Goal: Task Accomplishment & Management: Use online tool/utility

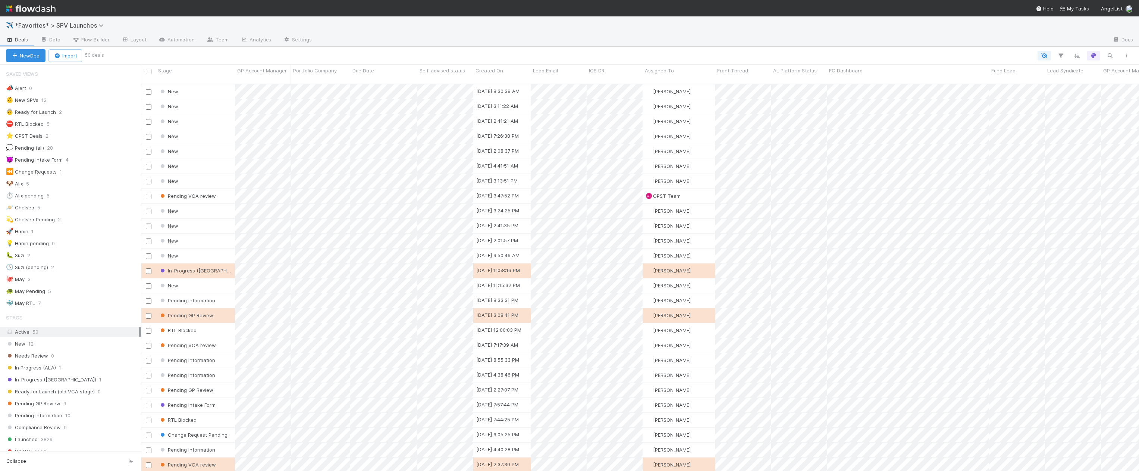
scroll to position [0, 0]
click at [77, 179] on div "🐶 Alix 5" at bounding box center [73, 183] width 135 height 9
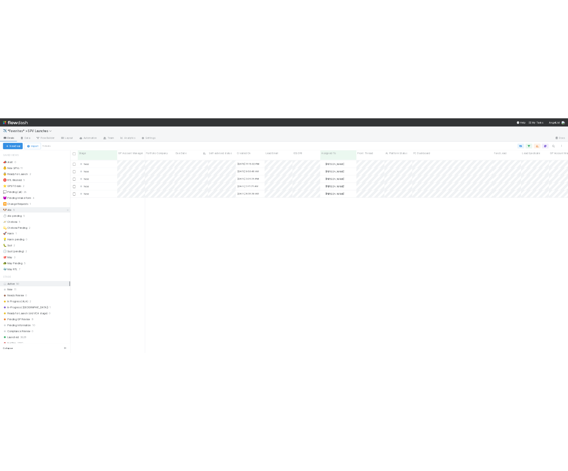
scroll to position [393, 998]
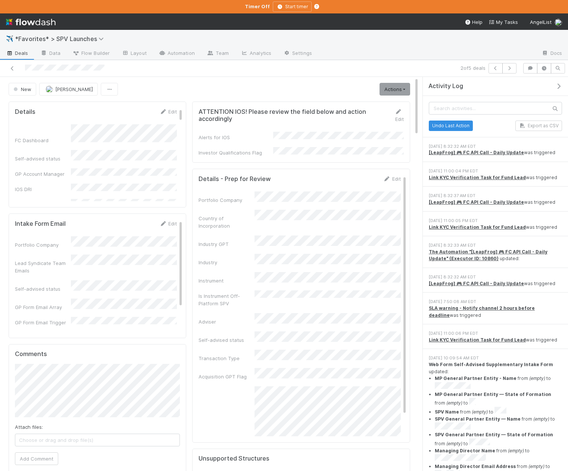
click at [559, 82] on div "Activity Log" at bounding box center [497, 85] width 139 height 7
click at [558, 87] on icon "button" at bounding box center [558, 86] width 7 height 6
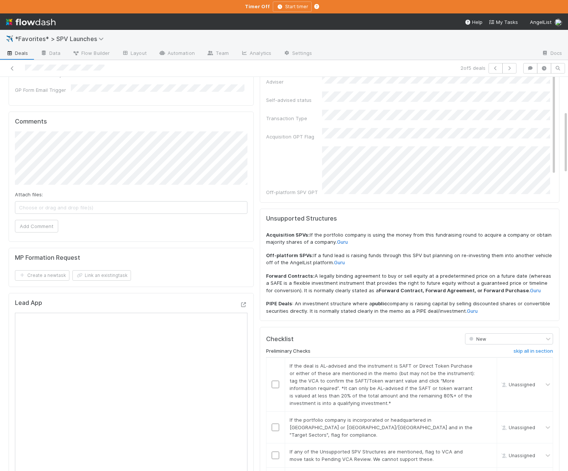
scroll to position [242, 0]
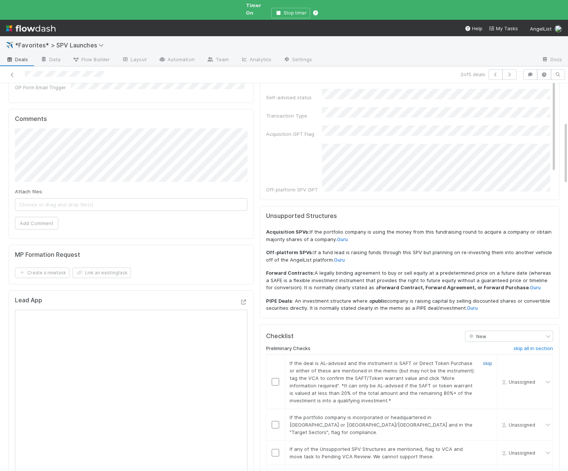
click at [484, 360] on link "skip" at bounding box center [487, 363] width 9 height 6
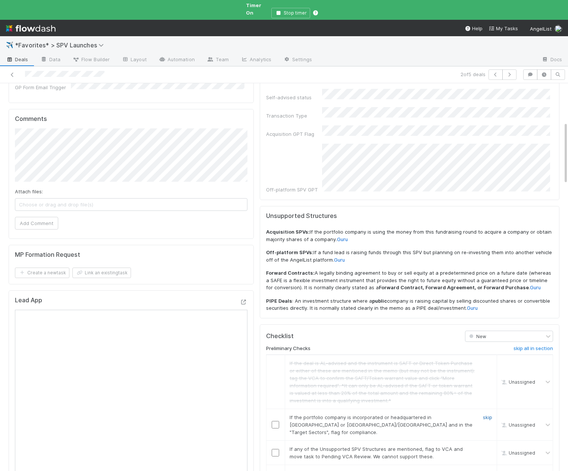
click at [484, 414] on link "skip" at bounding box center [487, 417] width 9 height 6
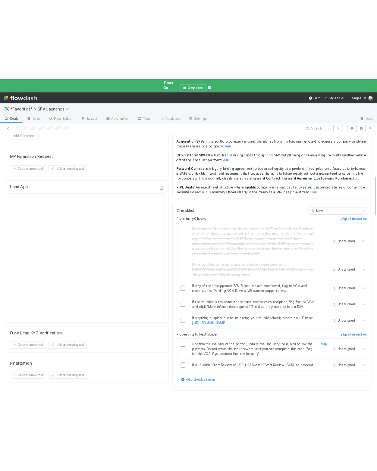
scroll to position [391, 0]
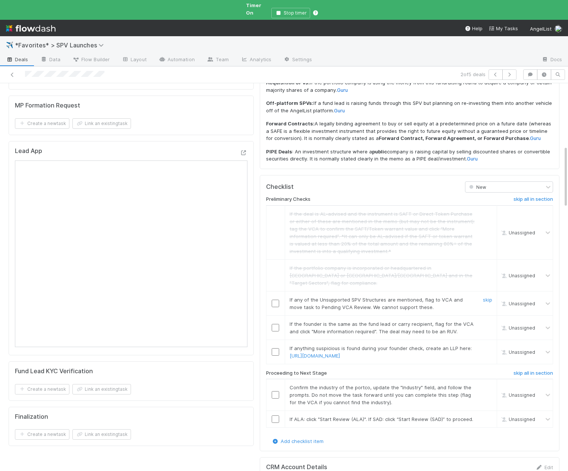
click at [492, 296] on div "skip" at bounding box center [486, 303] width 22 height 15
click at [492, 296] on link "skip" at bounding box center [487, 299] width 9 height 6
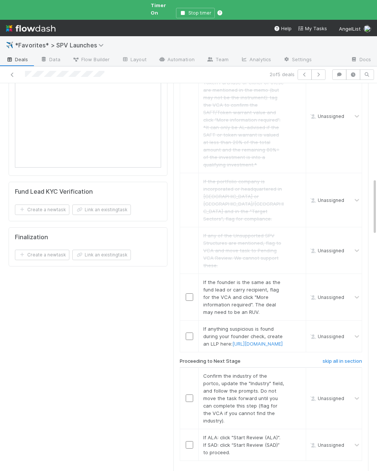
scroll to position [650, 0]
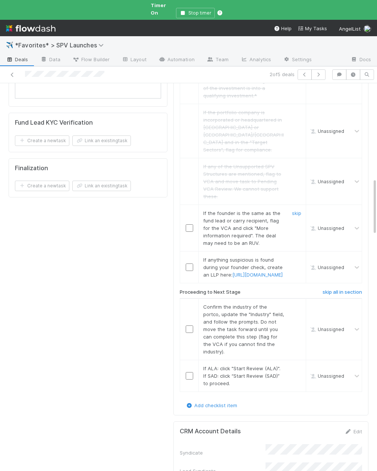
drag, startPoint x: 301, startPoint y: 181, endPoint x: 293, endPoint y: 207, distance: 27.3
click at [301, 210] on link "skip" at bounding box center [296, 213] width 9 height 6
click at [295, 257] on link "skip" at bounding box center [296, 260] width 9 height 6
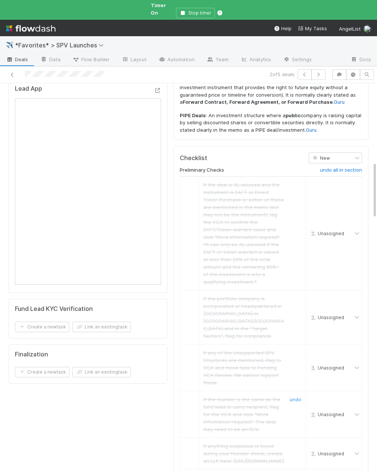
scroll to position [594, 0]
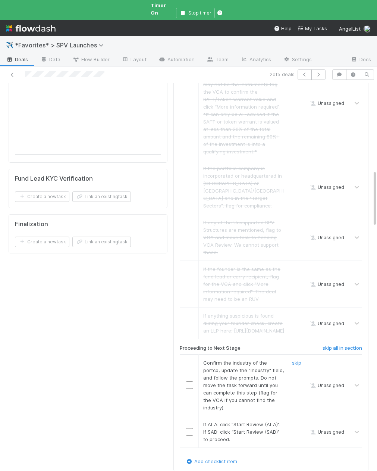
drag, startPoint x: 190, startPoint y: 368, endPoint x: 189, endPoint y: 377, distance: 9.0
click at [190, 381] on input "checkbox" at bounding box center [189, 384] width 7 height 7
click at [189, 415] on td at bounding box center [189, 431] width 19 height 32
click at [189, 428] on input "checkbox" at bounding box center [189, 431] width 7 height 7
click at [155, 374] on div "Details Edit FC Dashboard Self-advised status GP Account Manager IOS DRI Ready …" at bounding box center [88, 63] width 165 height 1104
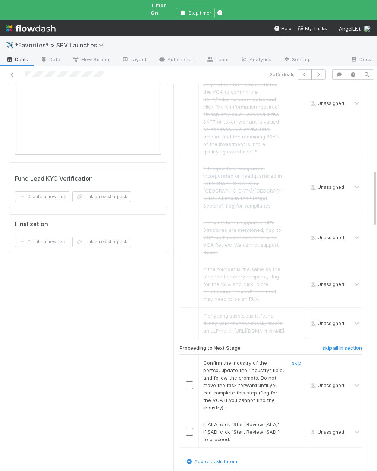
click at [189, 381] on input "checkbox" at bounding box center [189, 384] width 7 height 7
click at [189, 428] on input "checkbox" at bounding box center [189, 431] width 7 height 7
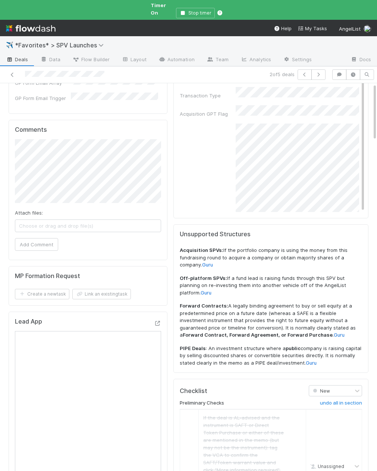
scroll to position [0, 0]
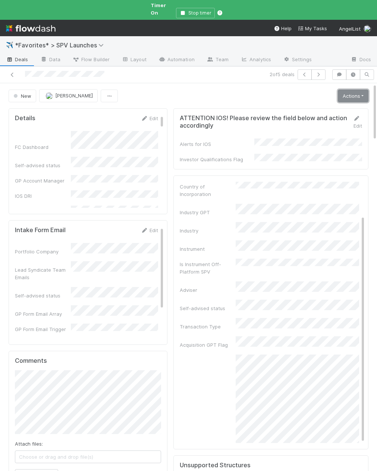
click at [349, 90] on link "Actions" at bounding box center [353, 96] width 31 height 13
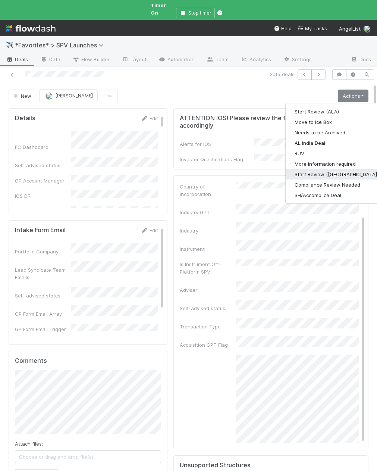
click at [333, 169] on button "Start Review (SAD)" at bounding box center [337, 174] width 102 height 10
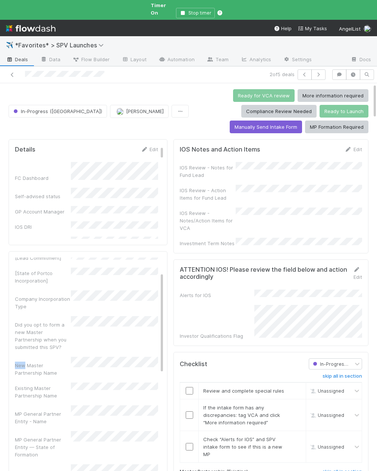
scroll to position [37, 0]
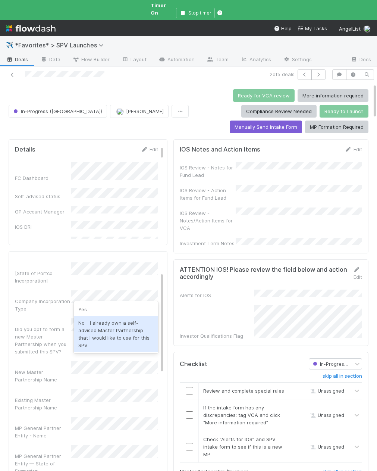
click at [100, 323] on div "No - I already own a self-advised Master Partnership that I would like to use f…" at bounding box center [116, 334] width 84 height 36
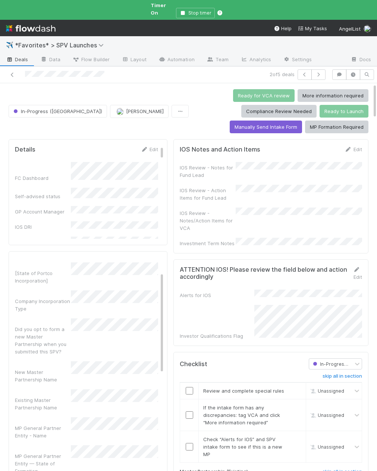
scroll to position [0, 0]
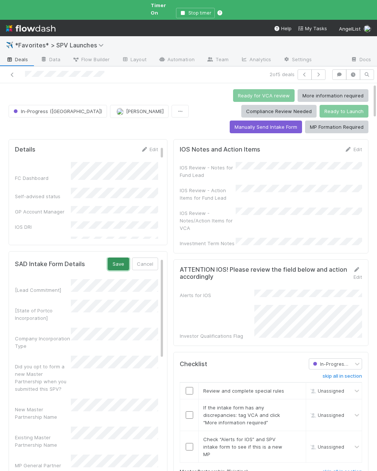
click at [118, 257] on button "Save" at bounding box center [118, 263] width 21 height 13
click at [128, 257] on button "Save" at bounding box center [118, 263] width 21 height 13
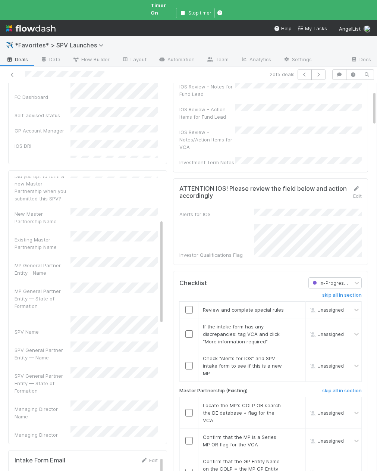
scroll to position [103, 0]
click at [339, 72] on icon "button" at bounding box center [339, 74] width 7 height 4
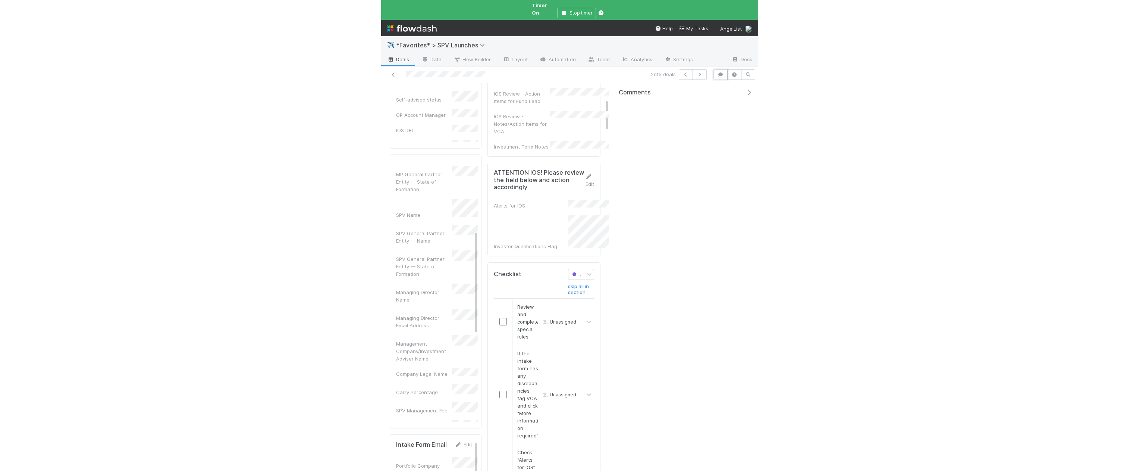
scroll to position [0, 0]
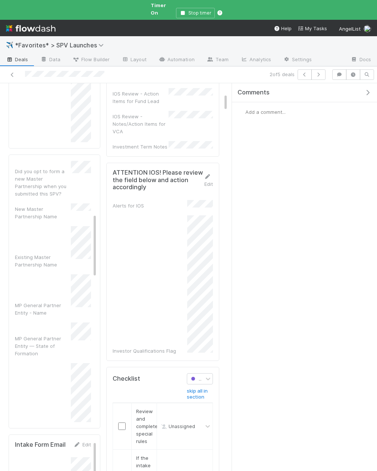
click at [266, 109] on span "Add a comment..." at bounding box center [265, 112] width 40 height 6
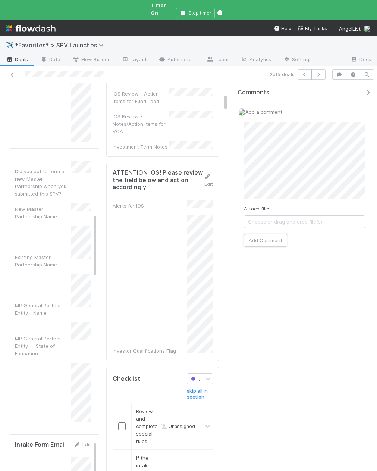
drag, startPoint x: 268, startPoint y: 236, endPoint x: 300, endPoint y: 223, distance: 34.1
click at [268, 236] on button "Add Comment" at bounding box center [265, 240] width 43 height 13
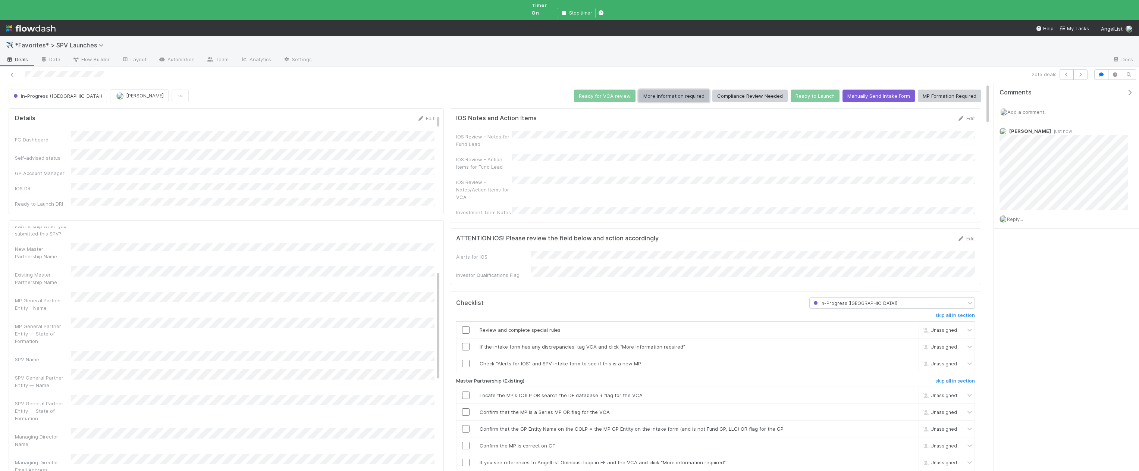
click at [662, 90] on button "More information required" at bounding box center [673, 96] width 71 height 13
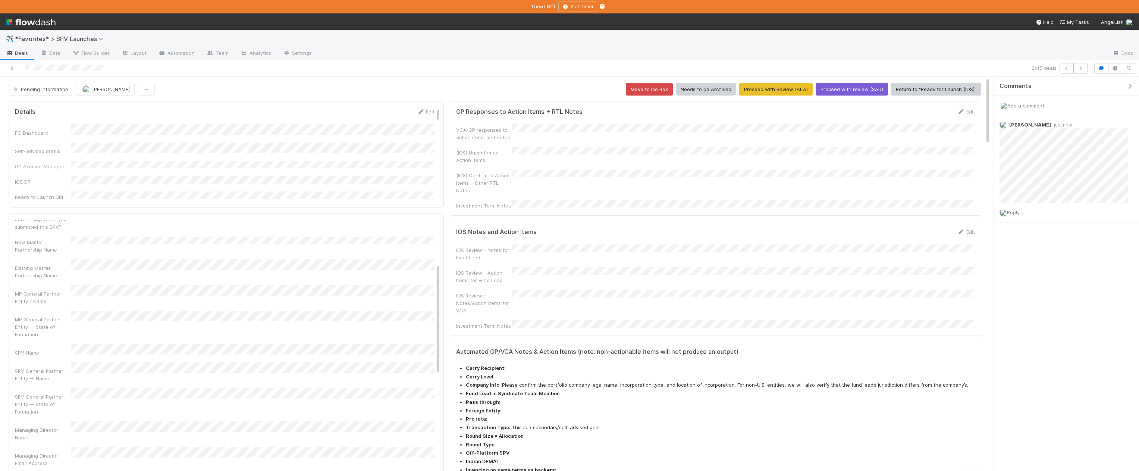
click at [19, 51] on span "Deals" at bounding box center [17, 52] width 22 height 7
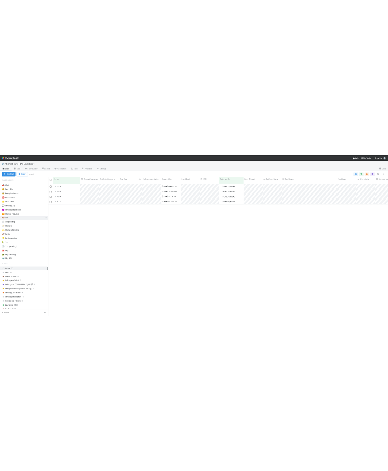
scroll to position [393, 998]
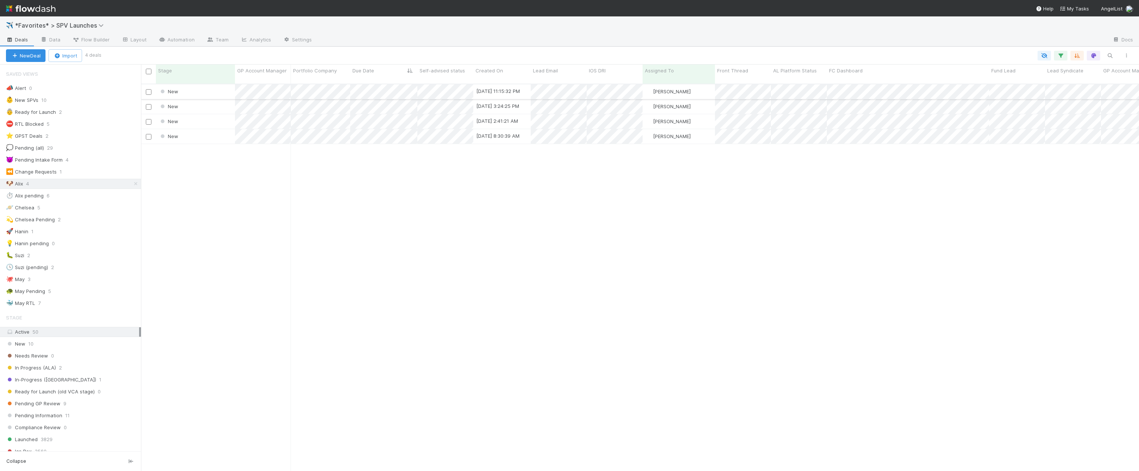
click at [191, 84] on div "New" at bounding box center [195, 91] width 79 height 15
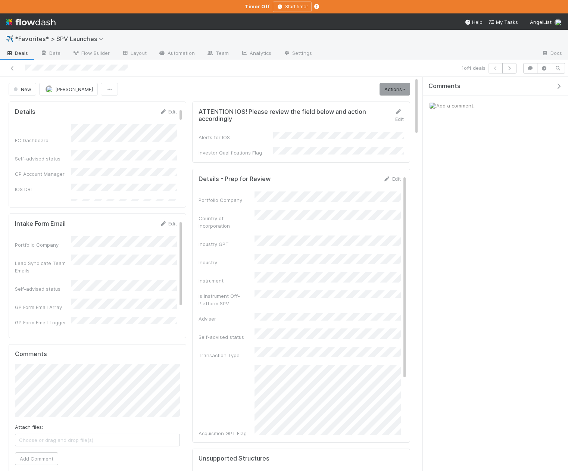
click at [558, 85] on icon "button" at bounding box center [558, 86] width 7 height 6
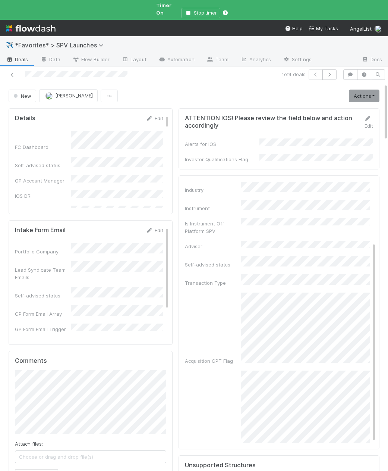
scroll to position [2, 0]
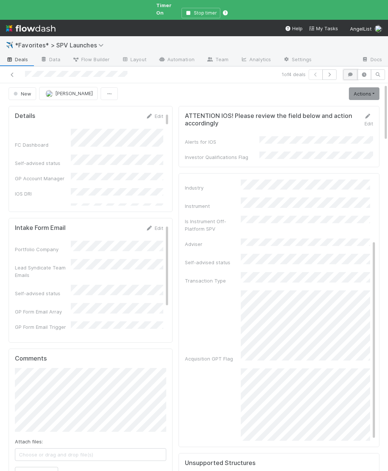
click at [354, 72] on button "button" at bounding box center [350, 74] width 14 height 10
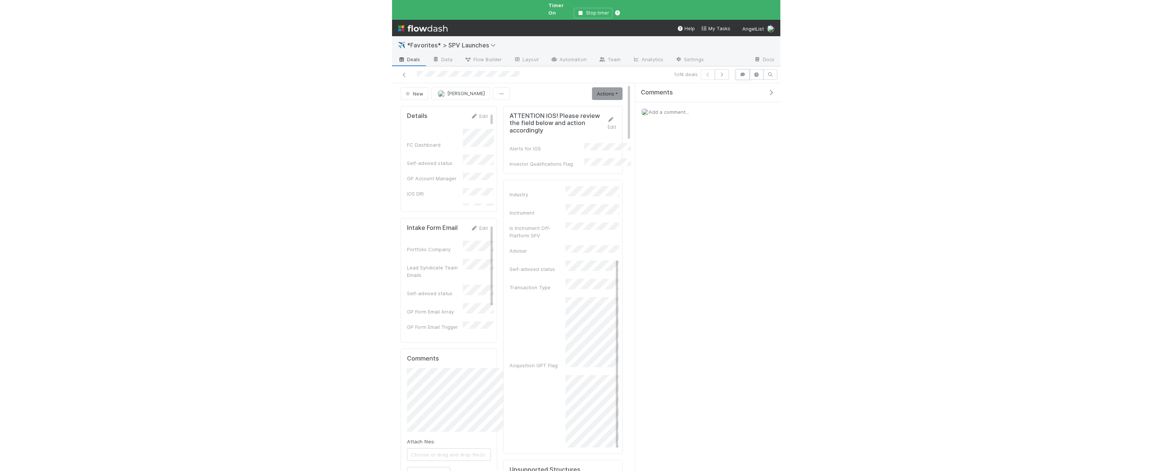
scroll to position [103, 0]
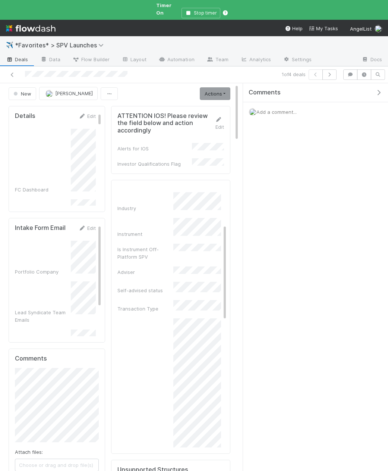
drag, startPoint x: 302, startPoint y: 106, endPoint x: 294, endPoint y: 107, distance: 8.8
click at [302, 106] on div "Add a comment..." at bounding box center [315, 111] width 145 height 19
click at [291, 109] on span "Add a comment..." at bounding box center [277, 112] width 40 height 6
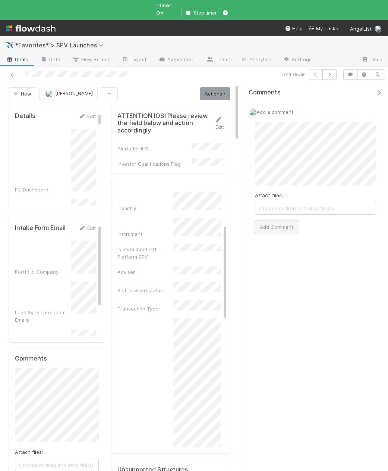
click at [280, 220] on button "Add Comment" at bounding box center [276, 226] width 43 height 13
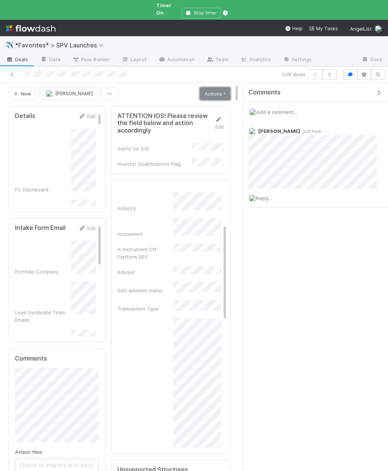
click at [212, 92] on link "Actions" at bounding box center [215, 93] width 31 height 13
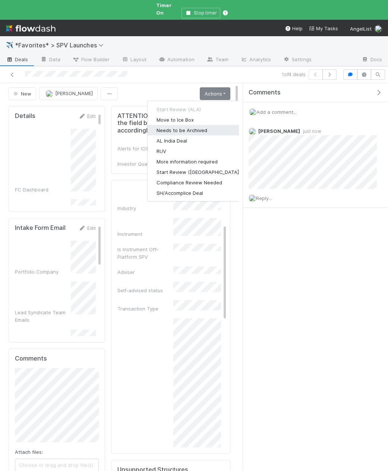
click at [182, 125] on button "Needs to be Archived" at bounding box center [199, 130] width 102 height 10
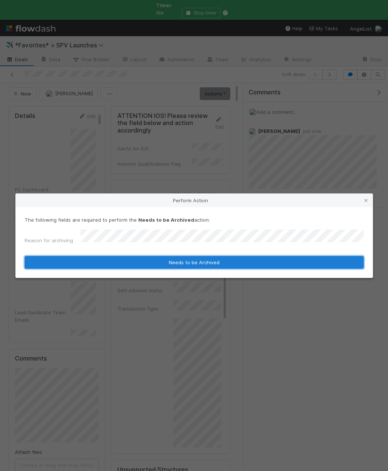
click at [174, 260] on button "Needs to be Archived" at bounding box center [194, 262] width 339 height 13
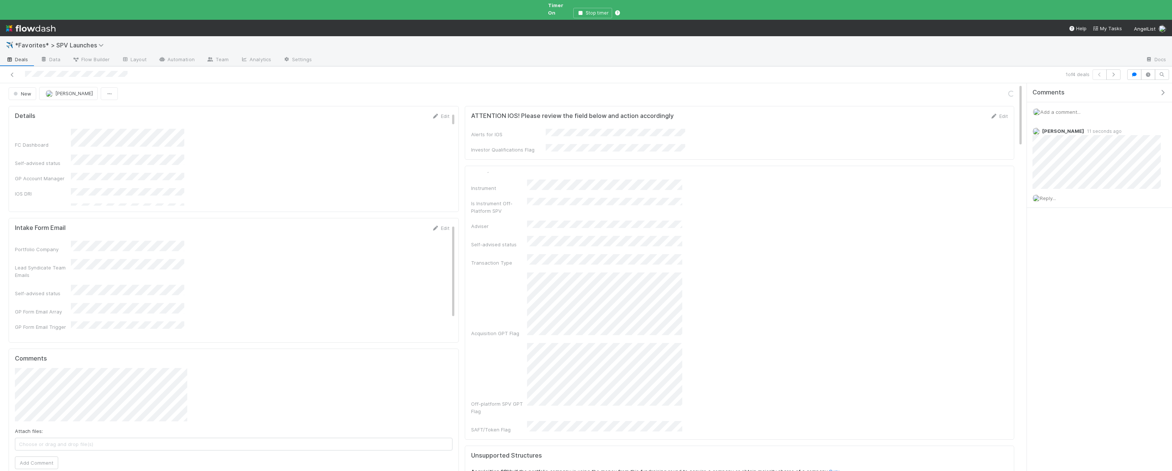
scroll to position [0, 0]
click at [20, 56] on span "Deals" at bounding box center [17, 59] width 22 height 7
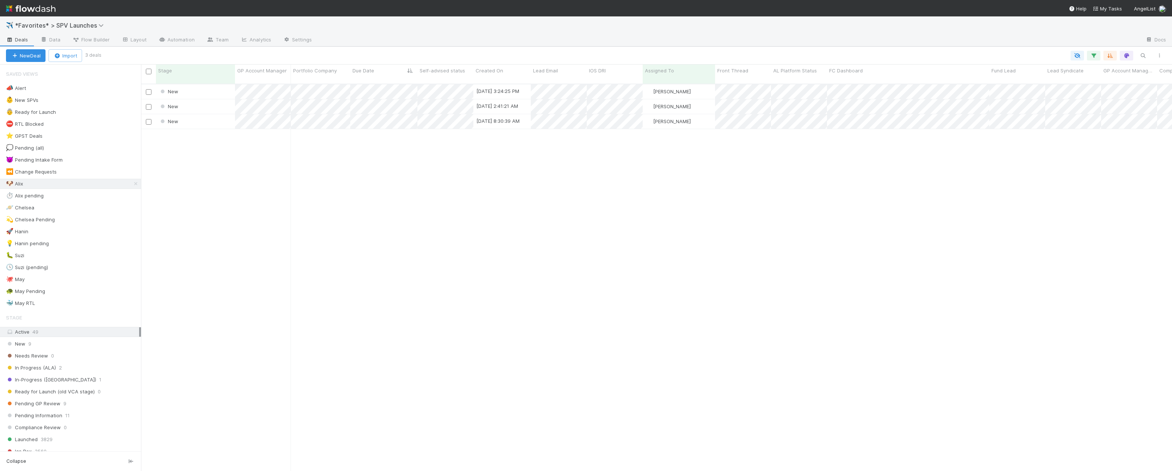
scroll to position [393, 1031]
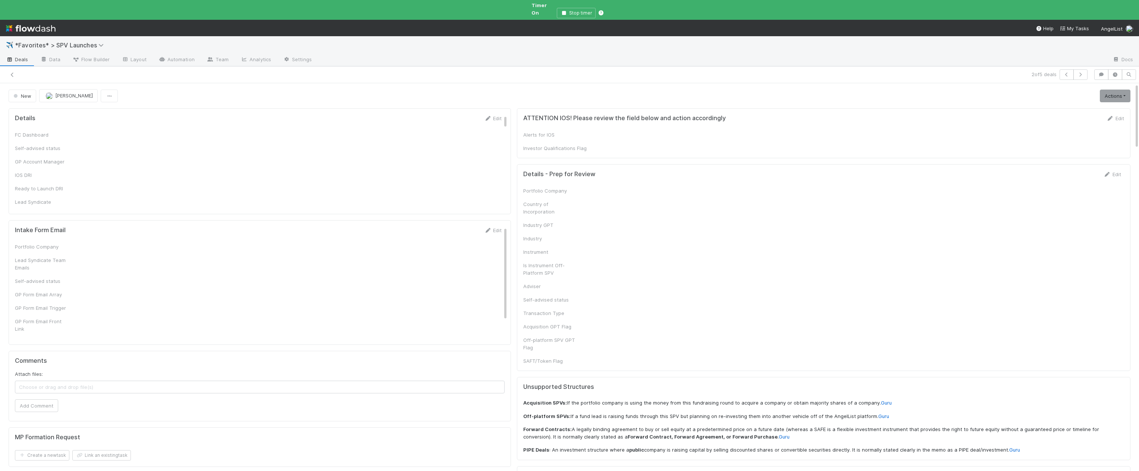
checkbox input "true"
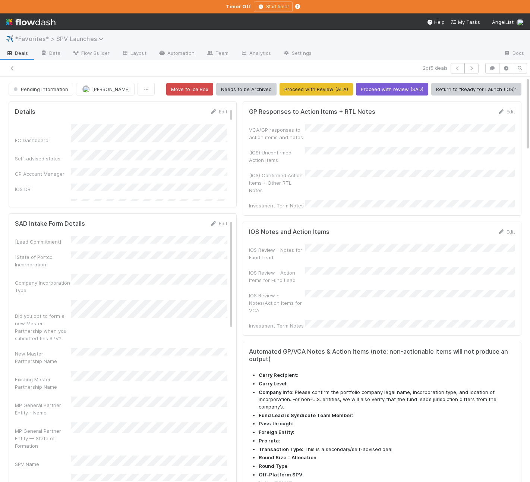
click at [48, 36] on span "*Favorites* > SPV Launches" at bounding box center [61, 38] width 92 height 7
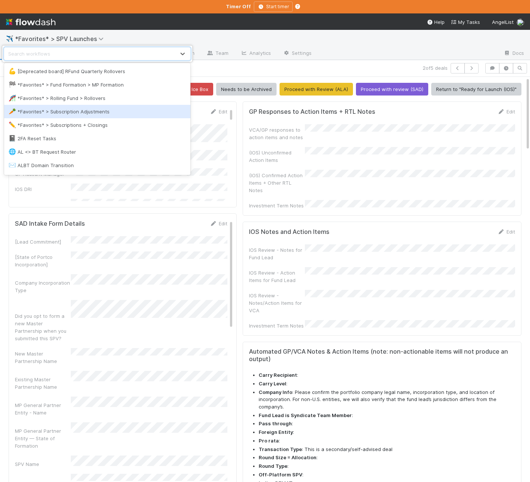
click at [80, 107] on div "🥕 *Favorites* > Subscription Adjustments" at bounding box center [97, 111] width 186 height 13
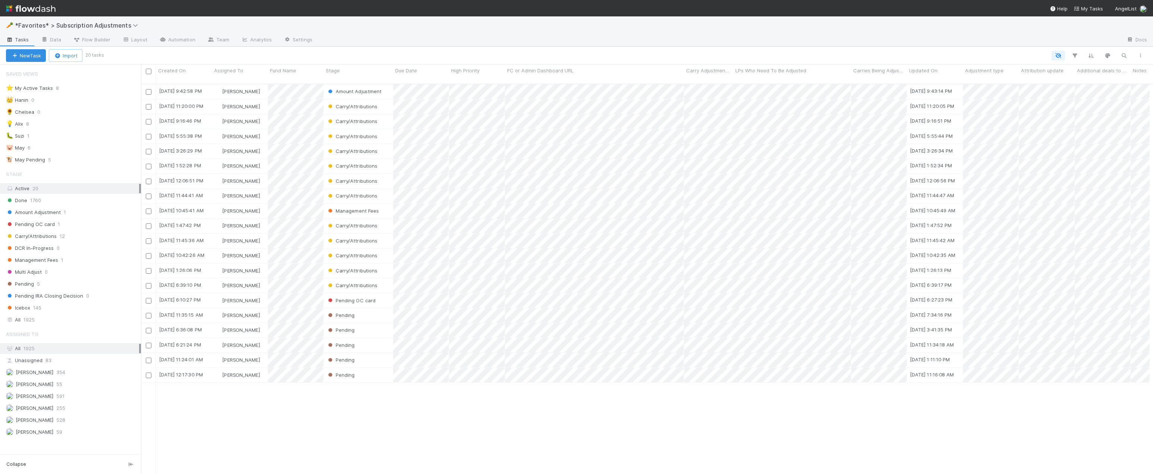
scroll to position [396, 1012]
click at [15, 119] on div "💡 Alix" at bounding box center [14, 123] width 17 height 9
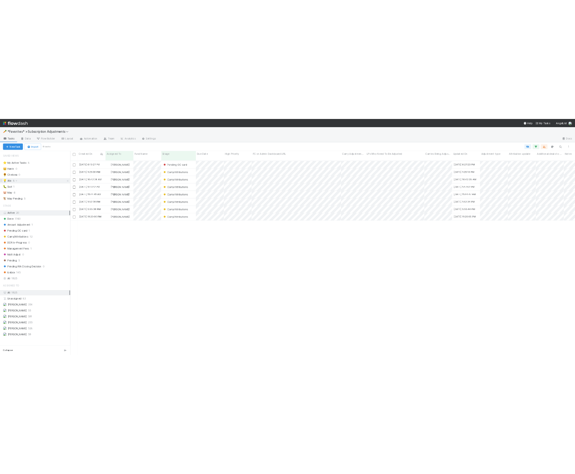
scroll to position [396, 1012]
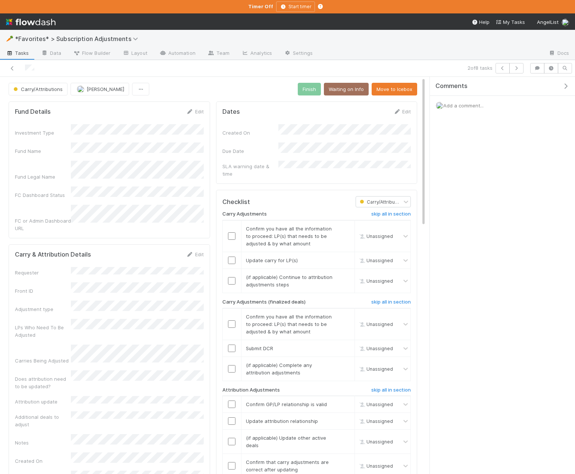
click at [530, 83] on icon "button" at bounding box center [565, 86] width 7 height 6
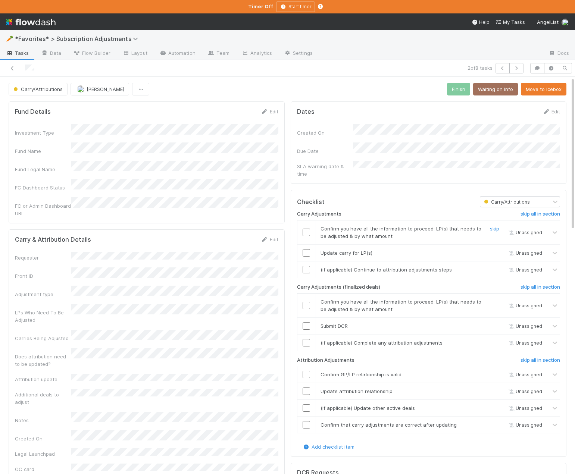
click at [306, 229] on input "checkbox" at bounding box center [305, 232] width 7 height 7
drag, startPoint x: 307, startPoint y: 244, endPoint x: 313, endPoint y: 266, distance: 22.8
click at [307, 249] on input "checkbox" at bounding box center [305, 252] width 7 height 7
drag, startPoint x: 305, startPoint y: 266, endPoint x: 317, endPoint y: 257, distance: 14.8
click at [305, 266] on input "checkbox" at bounding box center [305, 269] width 7 height 7
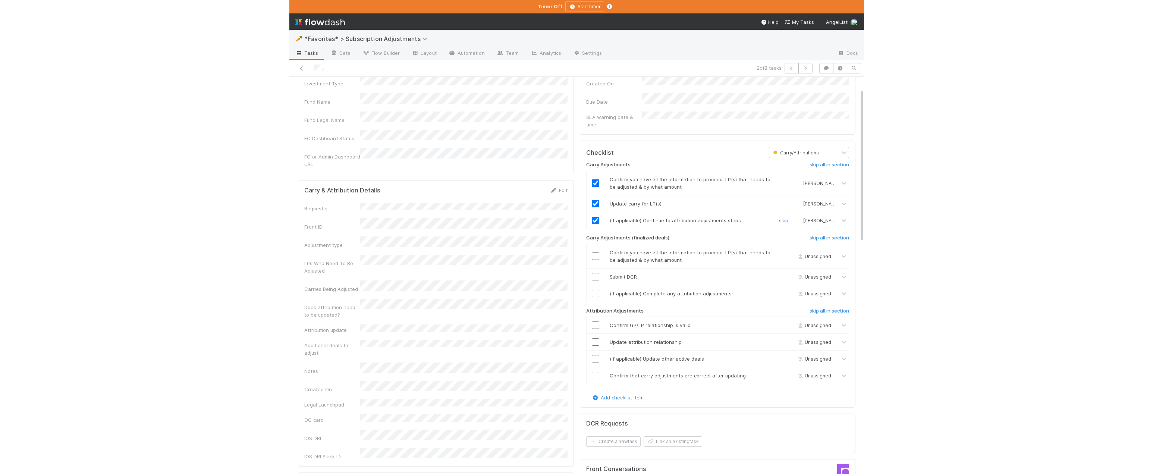
scroll to position [54, 0]
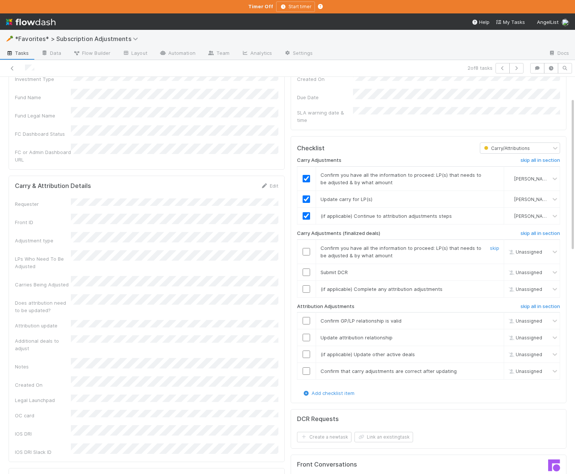
click at [306, 248] on input "checkbox" at bounding box center [305, 251] width 7 height 7
click at [530, 230] on h6 "skip all in section" at bounding box center [540, 233] width 40 height 6
click at [307, 317] on input "checkbox" at bounding box center [305, 320] width 7 height 7
click at [307, 334] on input "checkbox" at bounding box center [305, 337] width 7 height 7
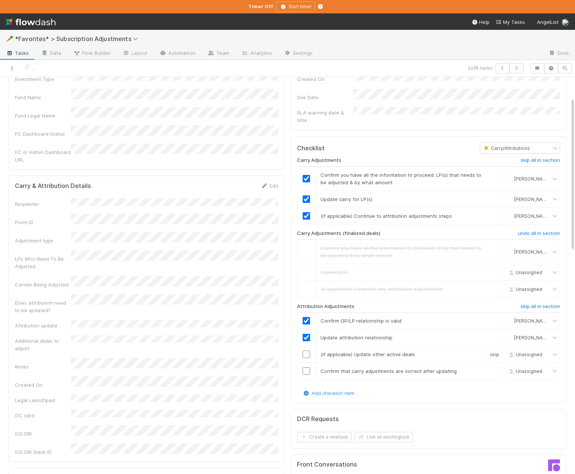
click at [493, 351] on link "skip" at bounding box center [494, 354] width 9 height 6
click at [305, 367] on input "checkbox" at bounding box center [305, 370] width 7 height 7
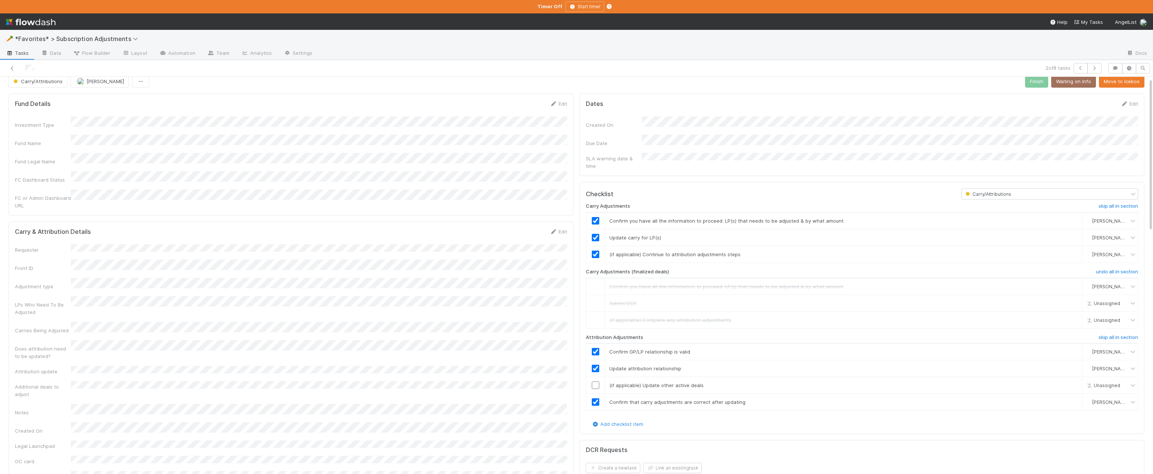
scroll to position [0, 0]
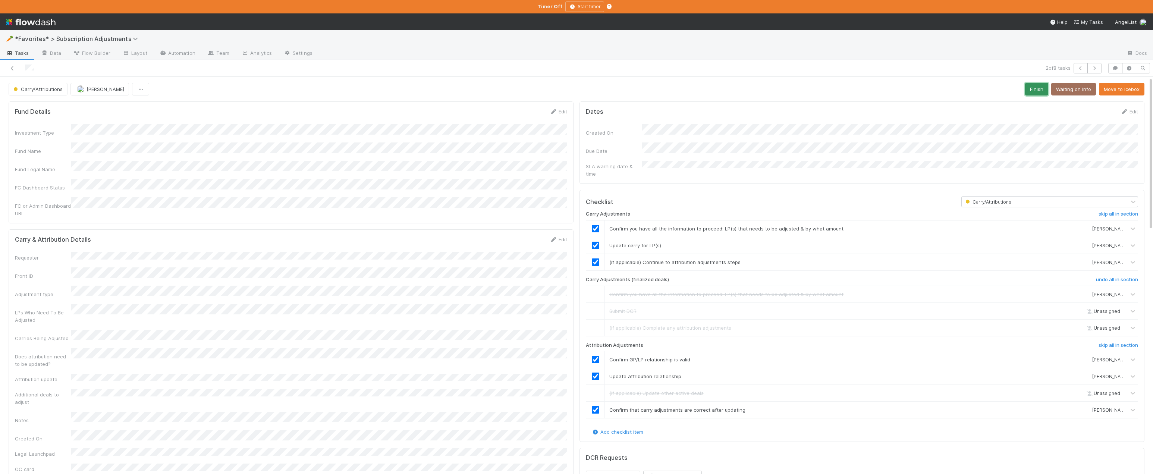
click at [530, 85] on button "Finish" at bounding box center [1036, 89] width 23 height 13
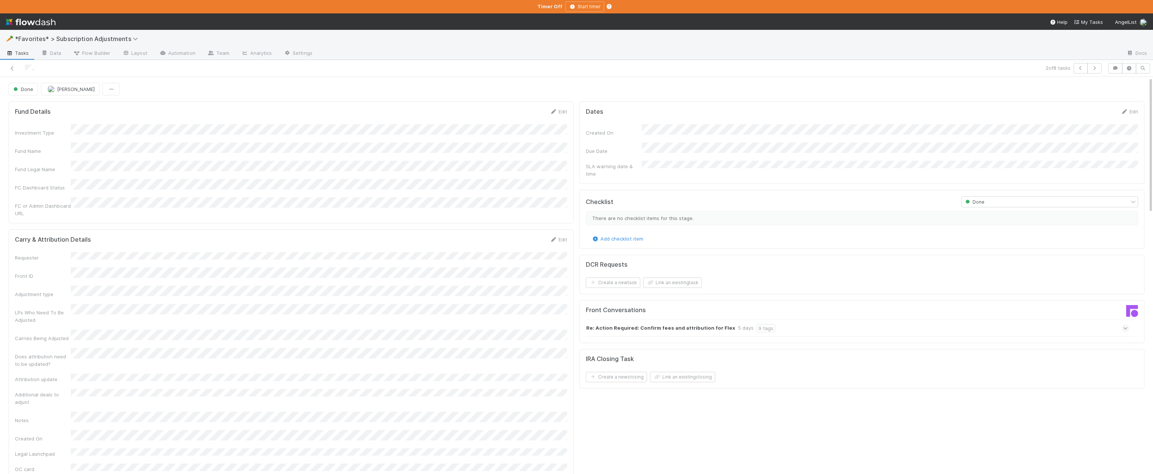
click at [9, 53] on icon at bounding box center [9, 53] width 7 height 4
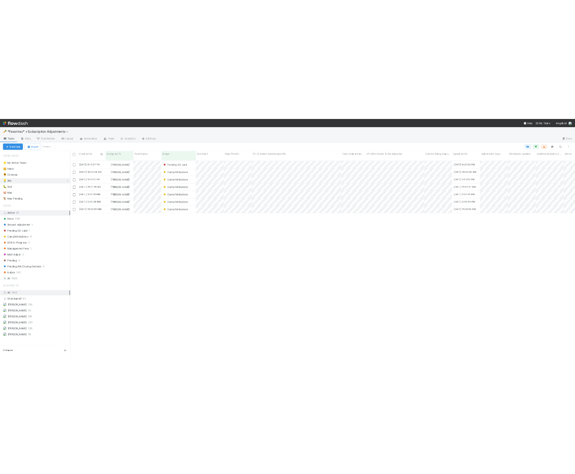
scroll to position [396, 1012]
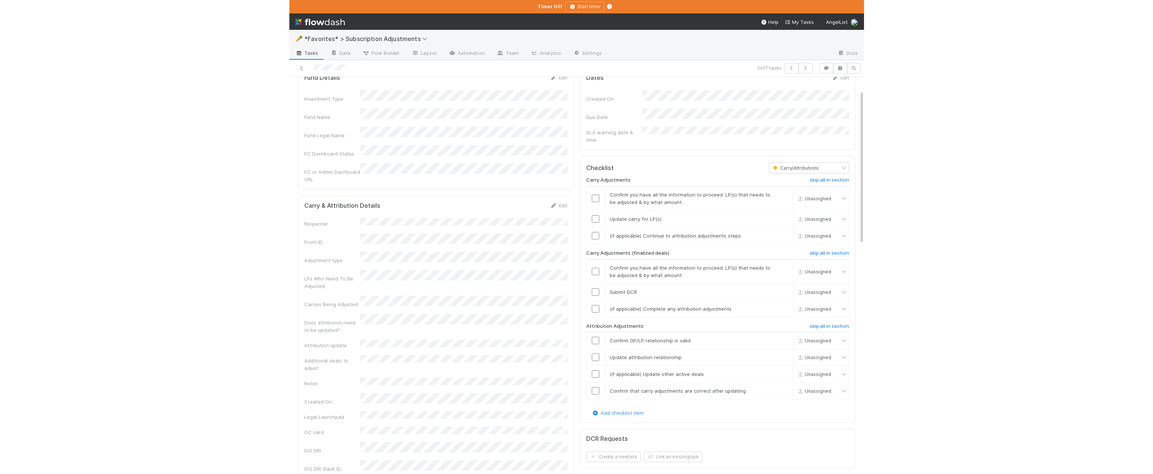
scroll to position [34, 0]
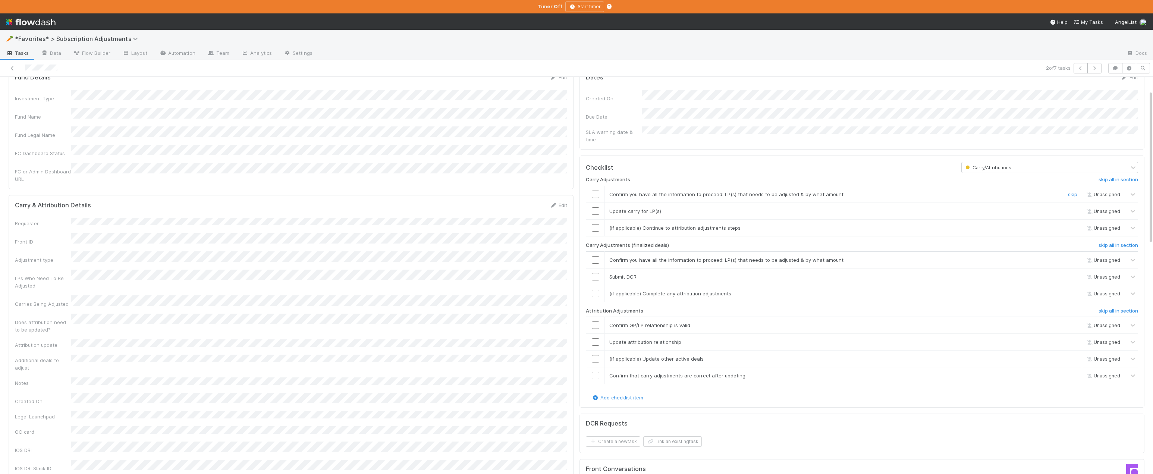
click at [530, 191] on input "checkbox" at bounding box center [595, 194] width 7 height 7
click at [530, 207] on input "checkbox" at bounding box center [595, 210] width 7 height 7
click at [530, 224] on input "checkbox" at bounding box center [595, 227] width 7 height 7
click at [530, 236] on div "Carry Adjustments skip all in section Confirm you have all the information to p…" at bounding box center [862, 283] width 552 height 221
drag, startPoint x: 1106, startPoint y: 237, endPoint x: 1099, endPoint y: 241, distance: 8.5
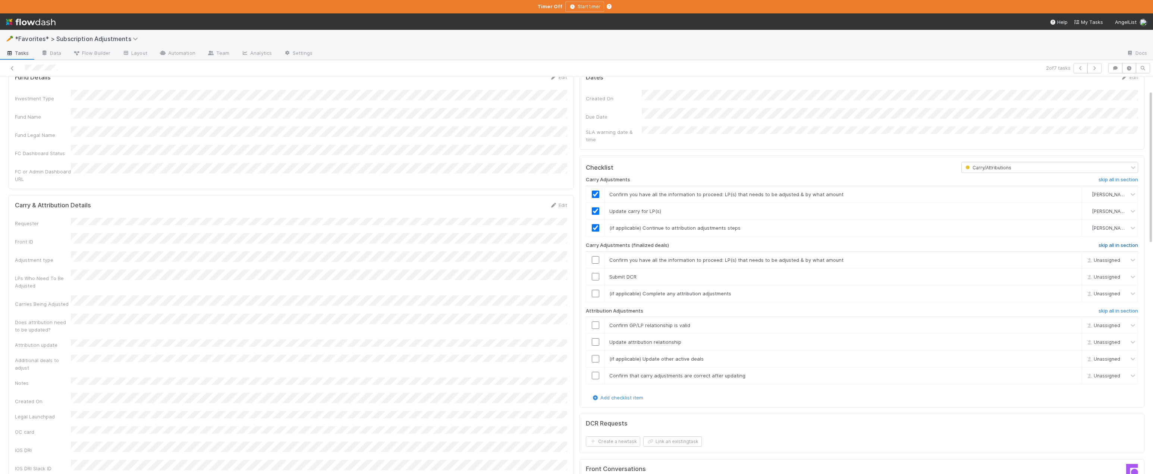
click at [530, 242] on h6 "skip all in section" at bounding box center [1119, 245] width 40 height 6
click at [530, 321] on input "checkbox" at bounding box center [595, 324] width 7 height 7
click at [530, 338] on input "checkbox" at bounding box center [595, 341] width 7 height 7
click at [530, 356] on link "skip" at bounding box center [1072, 359] width 9 height 6
click at [530, 372] on input "checkbox" at bounding box center [595, 375] width 7 height 7
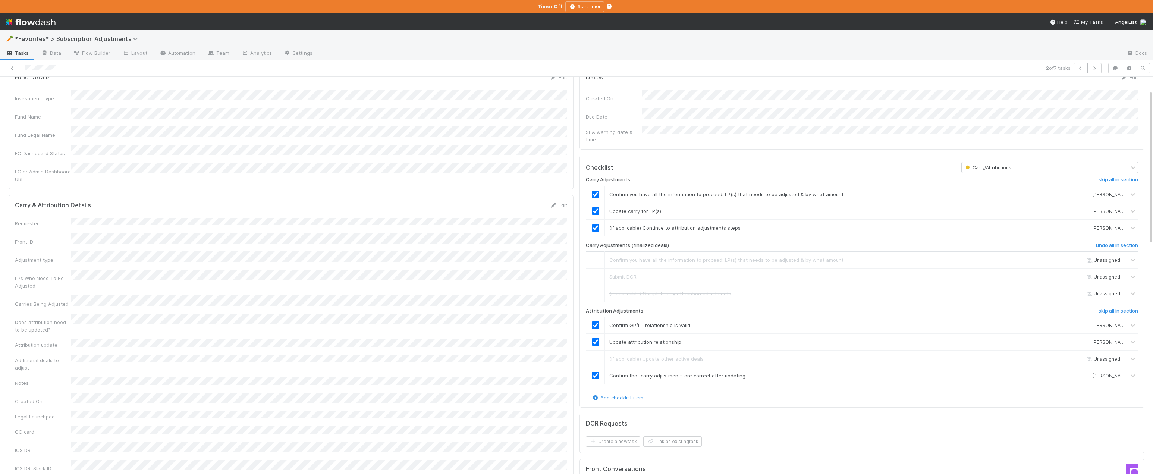
scroll to position [0, 0]
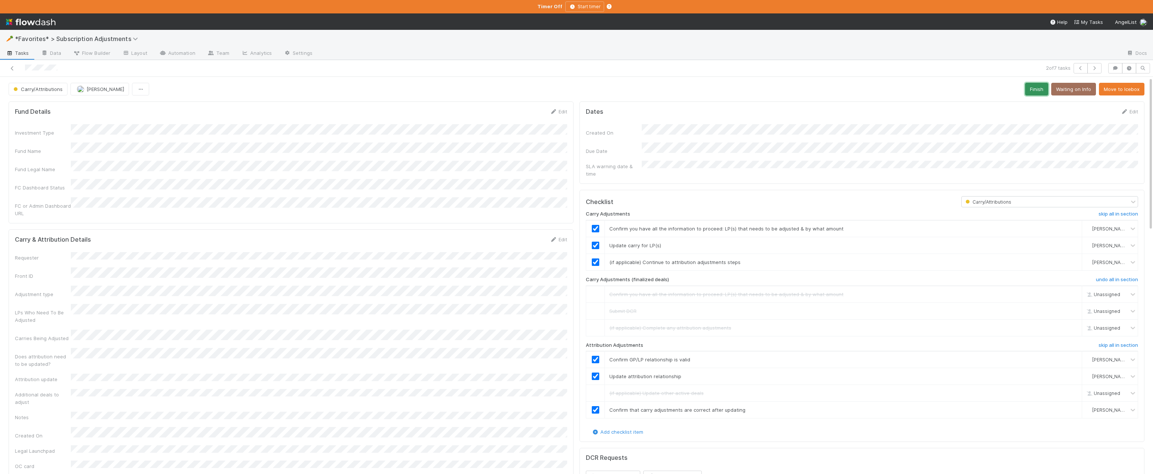
click at [530, 94] on button "Finish" at bounding box center [1036, 89] width 23 height 13
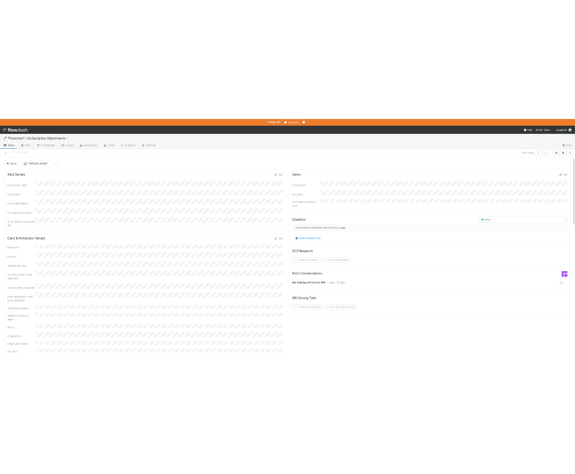
scroll to position [0, 2]
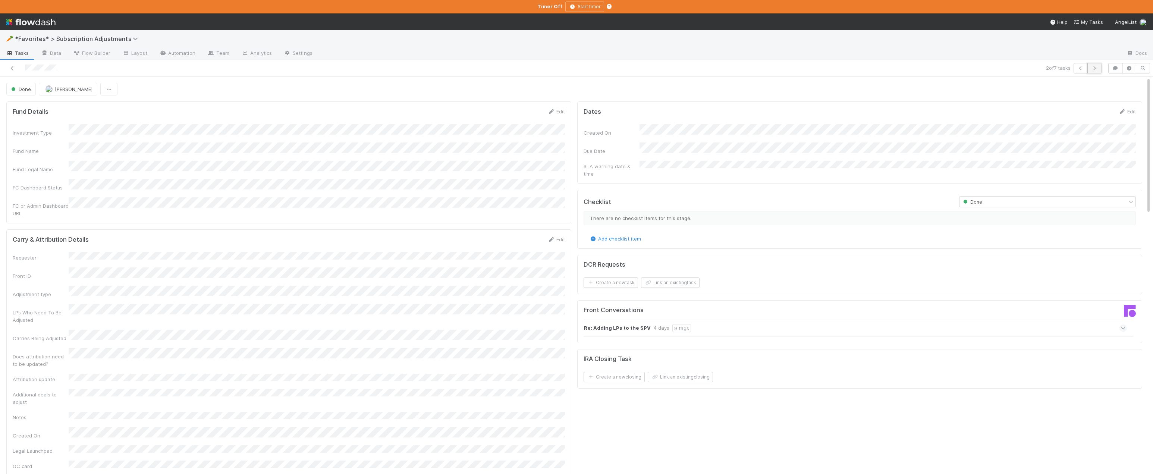
click at [530, 71] on button "button" at bounding box center [1094, 68] width 14 height 10
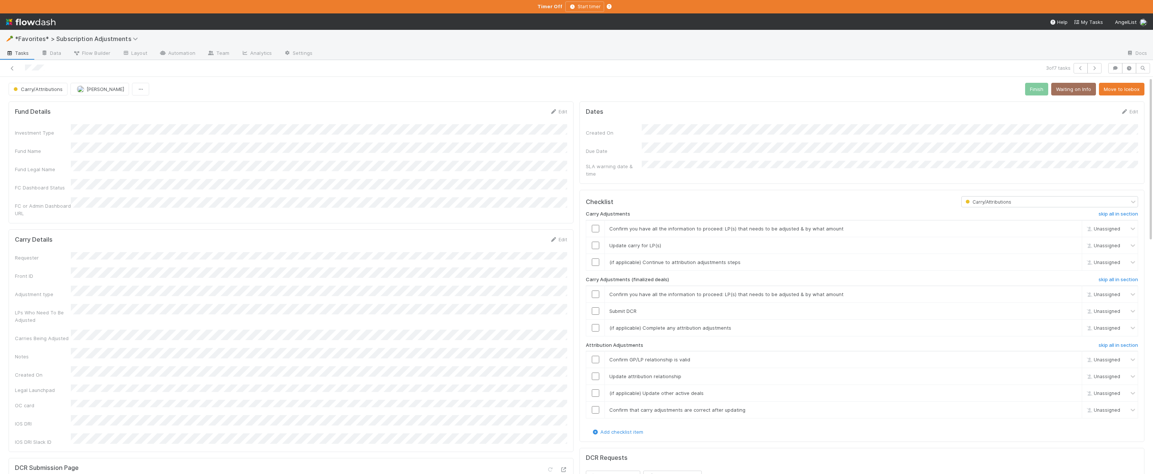
click at [530, 91] on div "Carry/Attributions Alix Hashagen Finish Waiting on Info Move to Icebox" at bounding box center [577, 89] width 1136 height 13
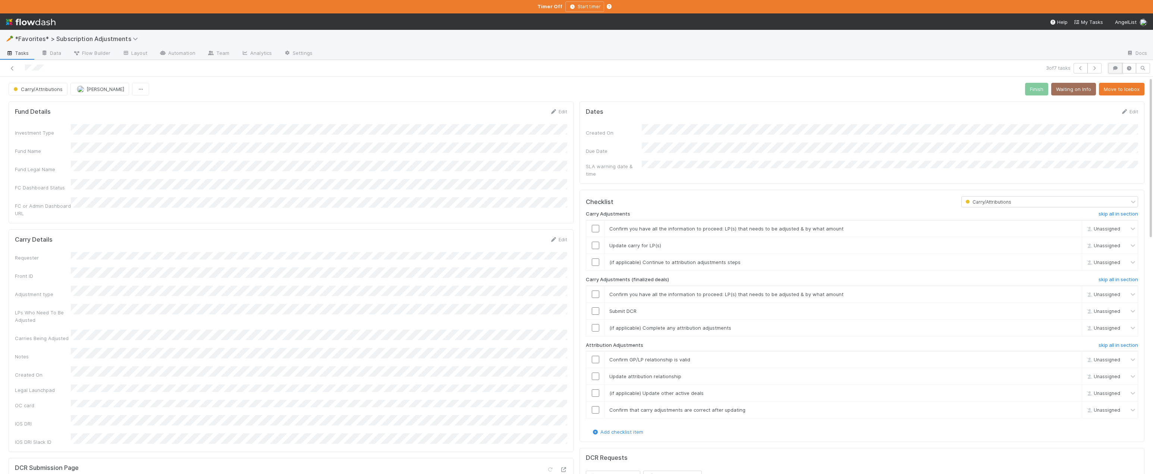
drag, startPoint x: 1118, startPoint y: 68, endPoint x: 1068, endPoint y: 109, distance: 64.6
click at [530, 68] on icon "button" at bounding box center [1115, 68] width 7 height 4
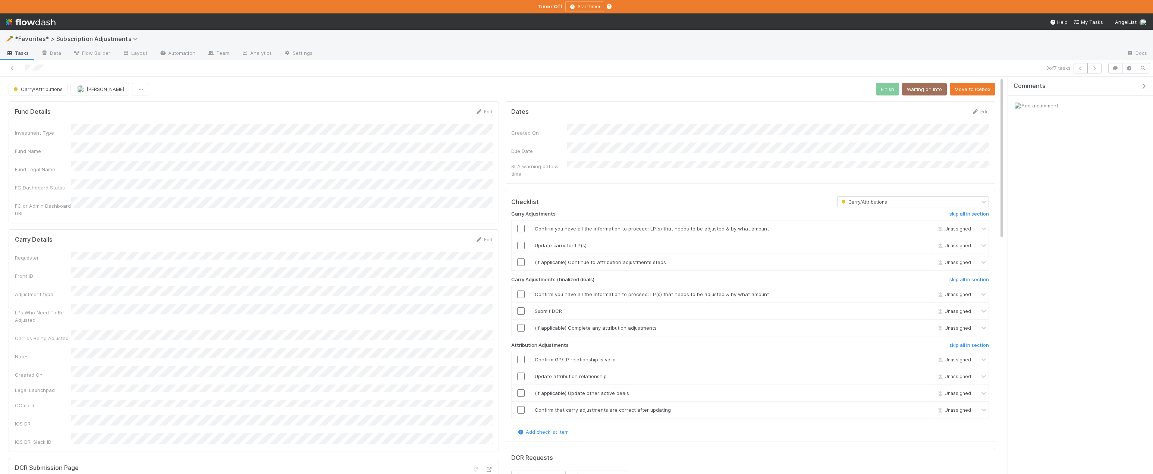
click at [530, 103] on span "Add a comment..." at bounding box center [1041, 106] width 40 height 6
click at [65, 379] on div "Requester Front ID Adjustment type LPs Who Need To Be Adjusted Carries Being Ad…" at bounding box center [254, 349] width 478 height 194
click at [530, 219] on button "Add Comment" at bounding box center [1041, 220] width 43 height 13
click at [521, 225] on input "checkbox" at bounding box center [520, 228] width 7 height 7
drag, startPoint x: 519, startPoint y: 238, endPoint x: 525, endPoint y: 242, distance: 7.2
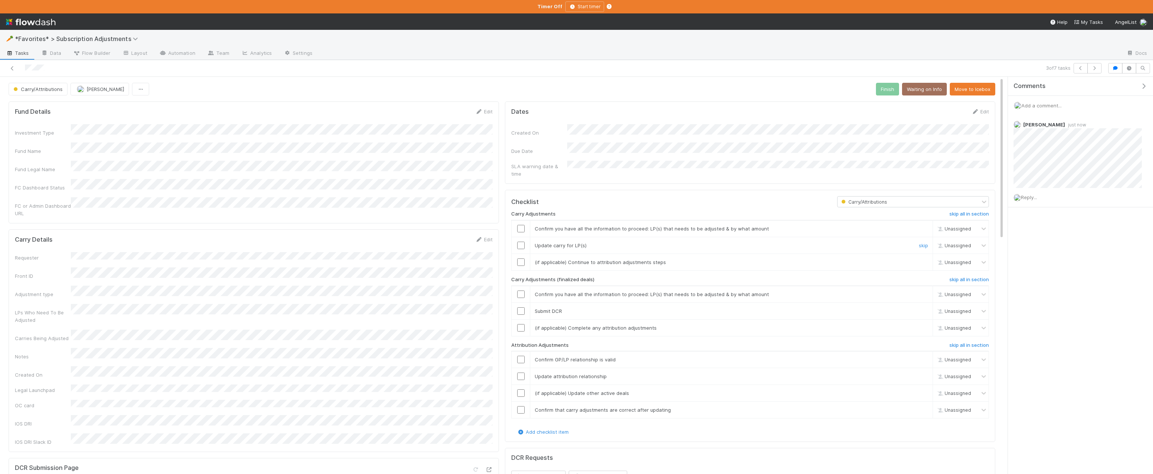
click at [519, 242] on input "checkbox" at bounding box center [520, 245] width 7 height 7
click at [530, 259] on link "skip" at bounding box center [923, 262] width 9 height 6
click at [530, 277] on h6 "skip all in section" at bounding box center [970, 280] width 40 height 6
click at [530, 342] on h6 "skip all in section" at bounding box center [970, 345] width 40 height 6
click at [530, 84] on icon "button" at bounding box center [1143, 86] width 7 height 6
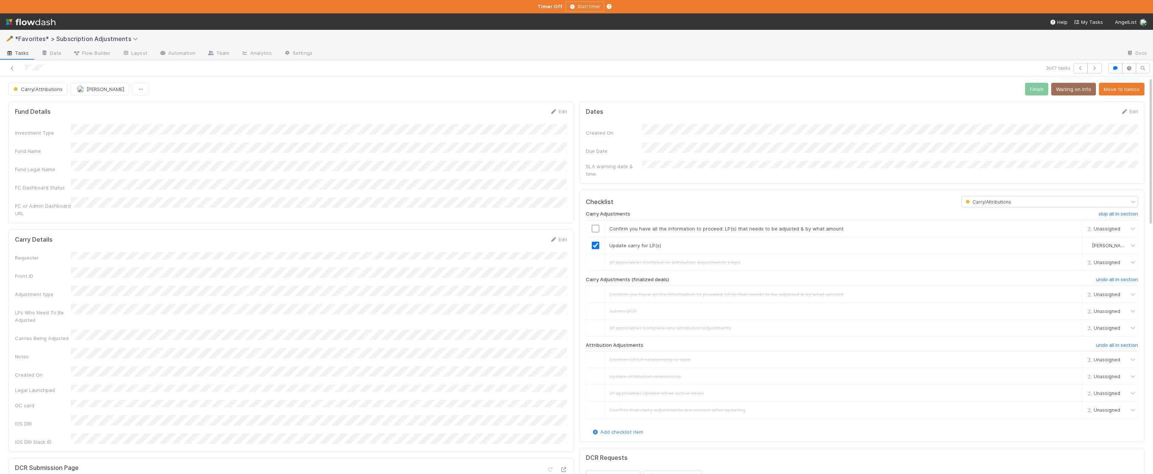
click at [530, 87] on div "Carry/Attributions Alix Hashagen Finish Waiting on Info Move to Icebox" at bounding box center [577, 89] width 1136 height 13
checkbox input "true"
click at [530, 88] on button "Finish" at bounding box center [1036, 89] width 23 height 13
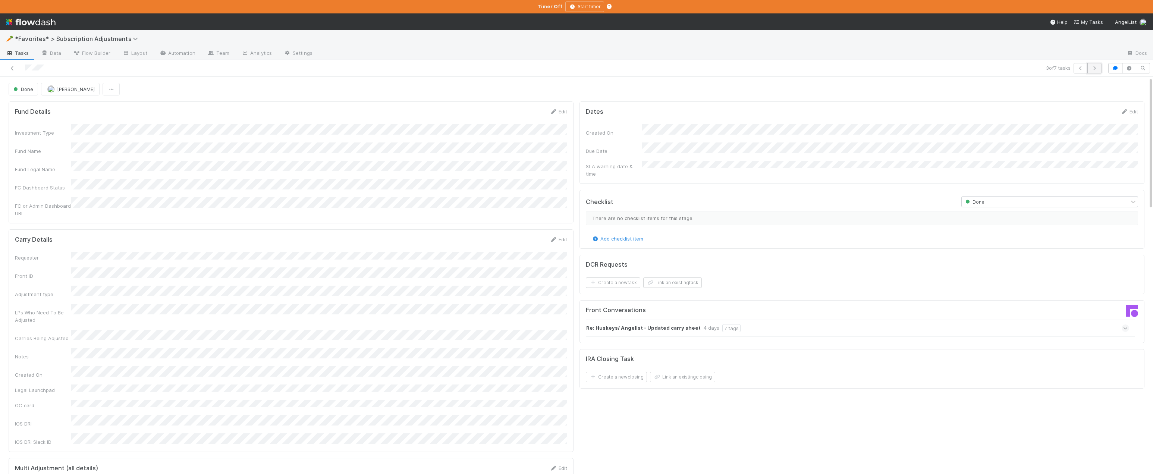
click at [530, 68] on icon "button" at bounding box center [1094, 68] width 7 height 4
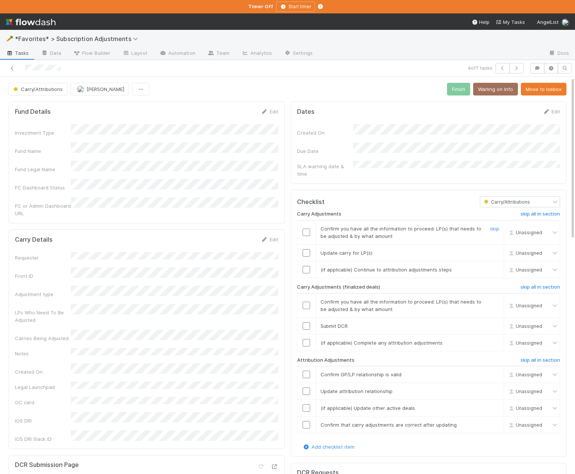
click at [298, 220] on td at bounding box center [306, 232] width 19 height 24
click at [527, 211] on h6 "skip all in section" at bounding box center [540, 214] width 40 height 6
click at [305, 302] on input "checkbox" at bounding box center [305, 305] width 7 height 7
click at [307, 322] on input "checkbox" at bounding box center [305, 325] width 7 height 7
click at [495, 340] on link "skip" at bounding box center [494, 343] width 9 height 6
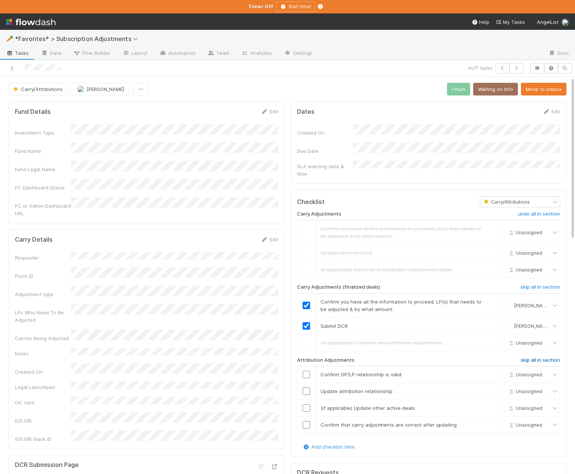
click at [530, 357] on h6 "skip all in section" at bounding box center [540, 360] width 40 height 6
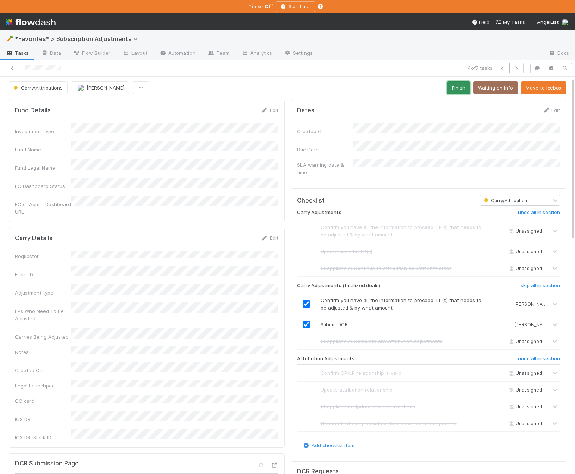
click at [459, 87] on button "Finish" at bounding box center [458, 87] width 23 height 13
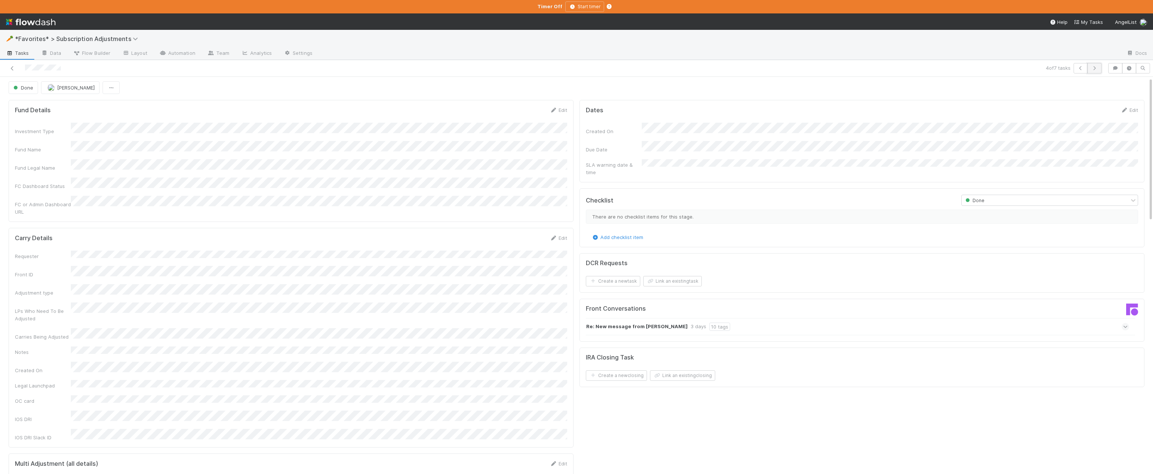
click at [530, 66] on icon "button" at bounding box center [1094, 68] width 7 height 4
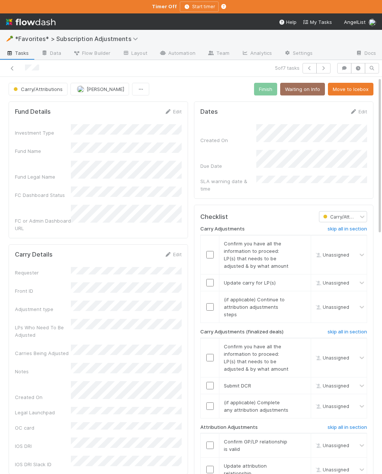
drag, startPoint x: 189, startPoint y: 161, endPoint x: 189, endPoint y: 155, distance: 6.4
click at [196, 329] on div "Carry Adjustments (finalized deals)" at bounding box center [254, 333] width 119 height 9
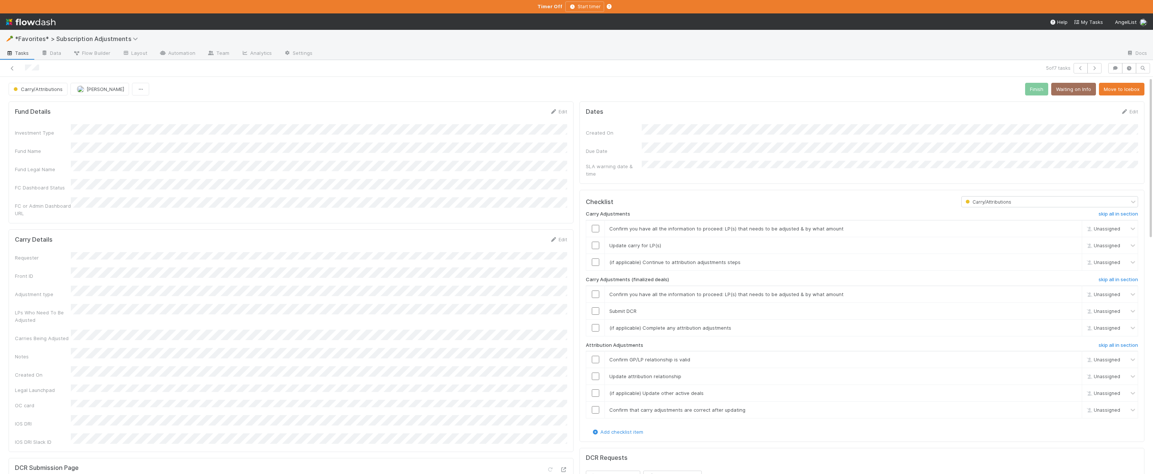
drag, startPoint x: 1100, startPoint y: 207, endPoint x: 899, endPoint y: 256, distance: 207.1
click at [530, 211] on h6 "skip all in section" at bounding box center [1119, 214] width 40 height 6
click at [530, 291] on input "checkbox" at bounding box center [595, 294] width 7 height 7
drag, startPoint x: 596, startPoint y: 303, endPoint x: 641, endPoint y: 312, distance: 46.7
click at [530, 307] on input "checkbox" at bounding box center [595, 310] width 7 height 7
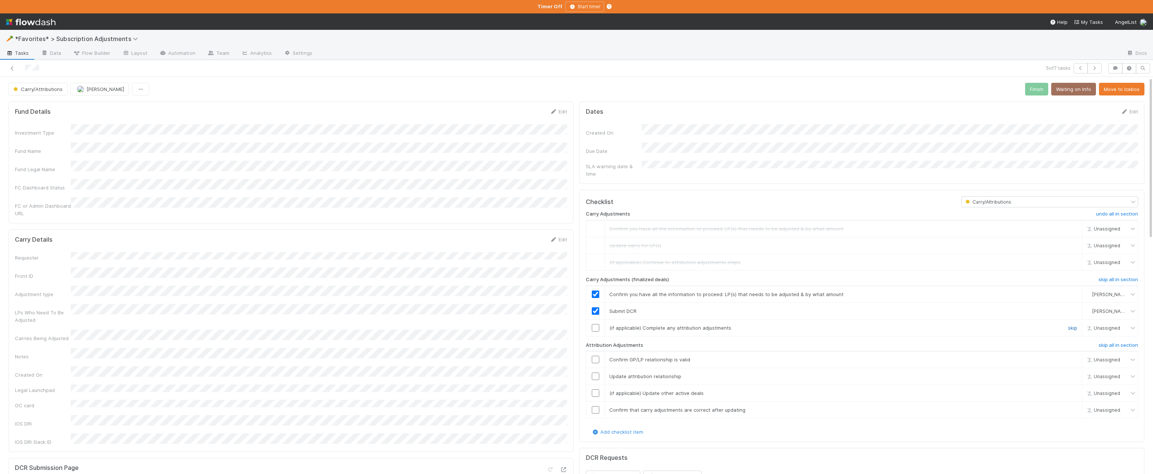
click at [530, 325] on link "skip" at bounding box center [1072, 328] width 9 height 6
click at [530, 342] on h6 "skip all in section" at bounding box center [1119, 345] width 40 height 6
click at [530, 92] on button "Finish" at bounding box center [1036, 89] width 23 height 13
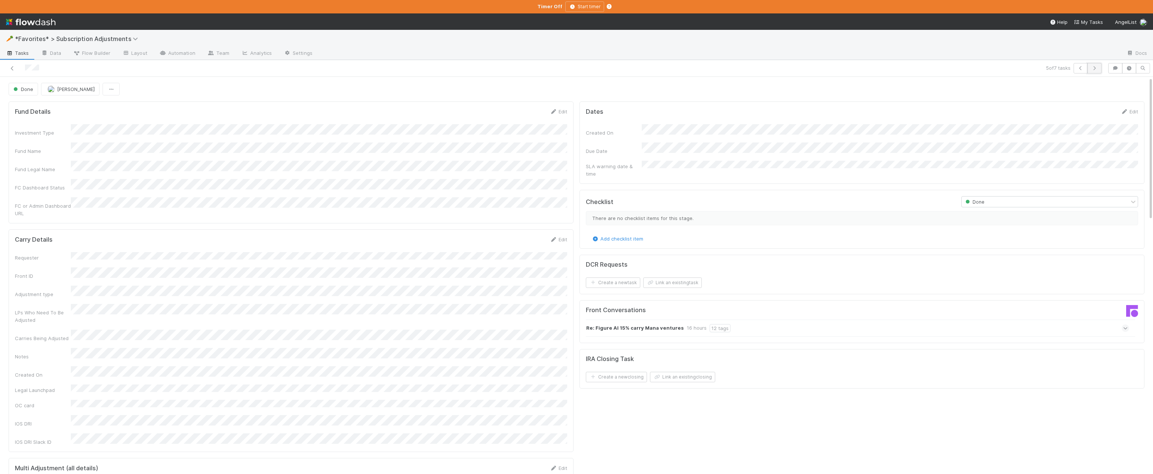
click at [530, 67] on button "button" at bounding box center [1094, 68] width 14 height 10
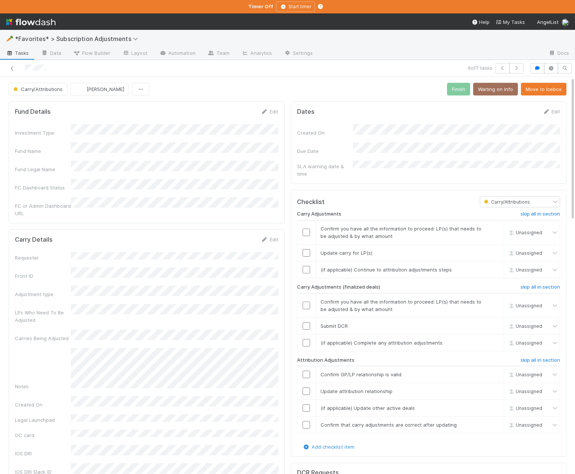
scroll to position [0, 2]
drag, startPoint x: 271, startPoint y: 210, endPoint x: 489, endPoint y: 90, distance: 249.4
click at [271, 210] on div "Fund Details Edit Investment Type Fund Name Fund Legal Name FC Dashboard Status…" at bounding box center [147, 162] width 276 height 122
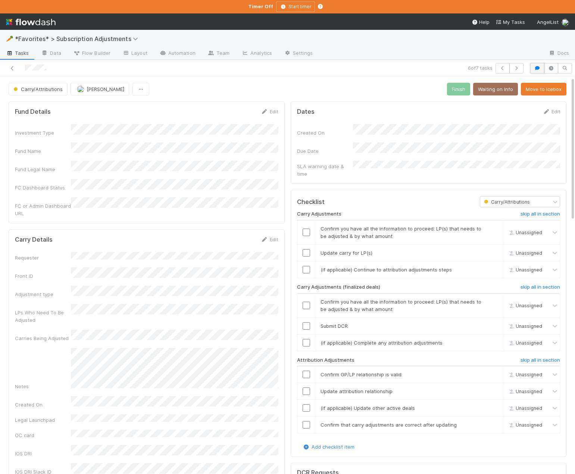
click at [530, 69] on icon "button" at bounding box center [536, 68] width 7 height 4
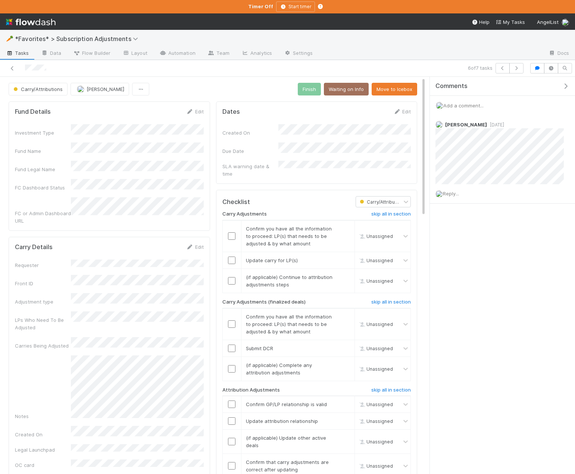
click at [471, 107] on span "Add a comment..." at bounding box center [463, 106] width 40 height 6
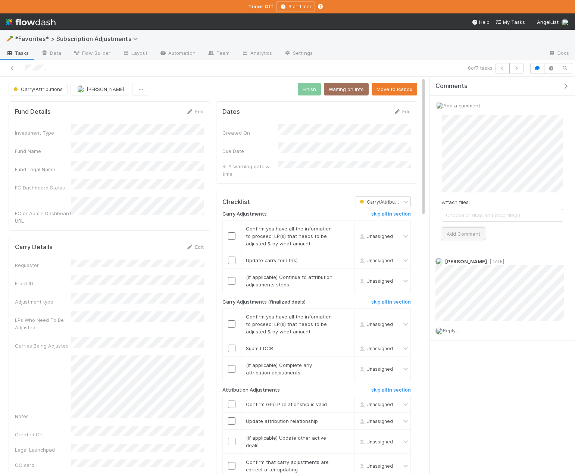
click at [474, 232] on button "Add Comment" at bounding box center [463, 233] width 43 height 13
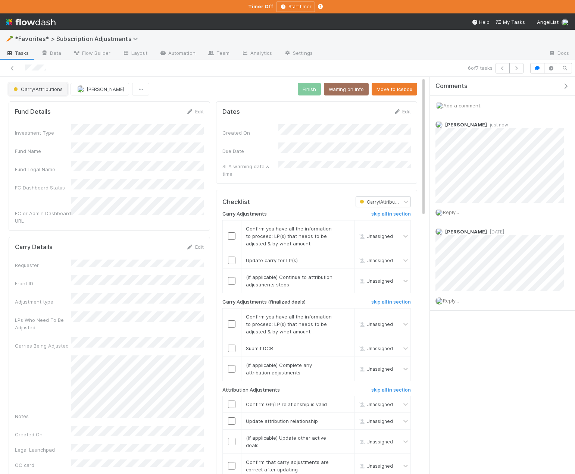
click at [32, 90] on span "Carry/Attributions" at bounding box center [37, 89] width 51 height 6
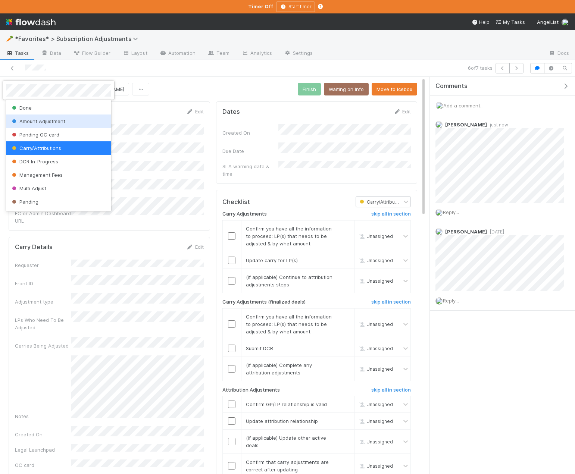
click at [50, 112] on div "Done" at bounding box center [58, 107] width 105 height 13
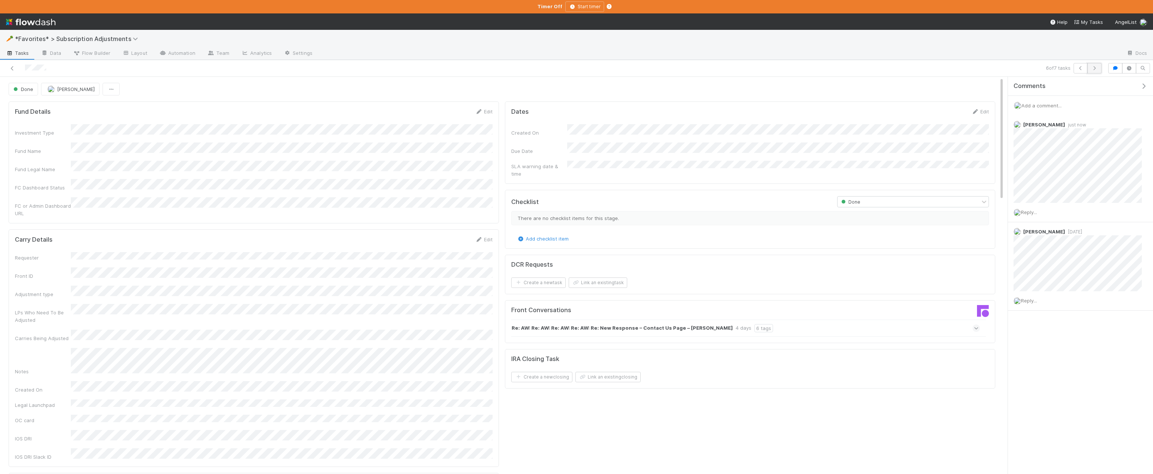
click at [530, 71] on button "button" at bounding box center [1094, 68] width 14 height 10
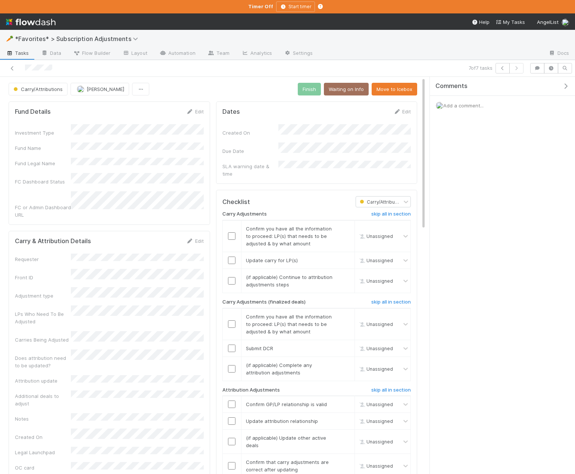
click at [530, 87] on icon "button" at bounding box center [565, 86] width 7 height 6
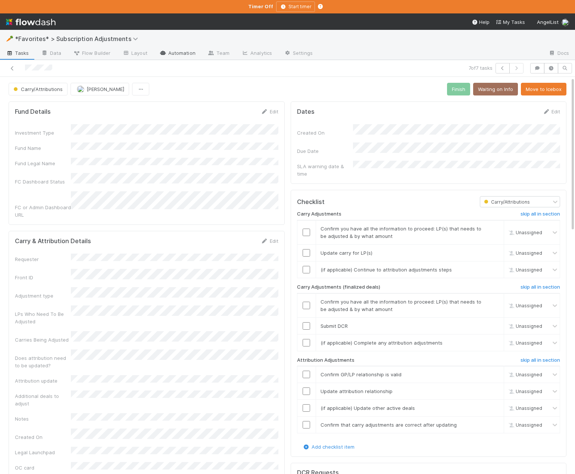
click at [174, 54] on link "Automation" at bounding box center [177, 54] width 48 height 12
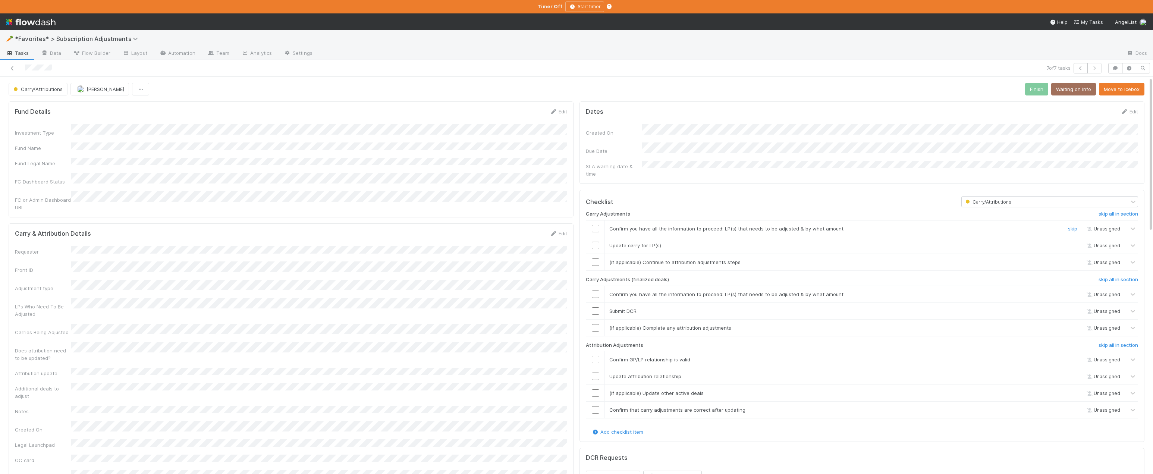
click at [530, 226] on input "checkbox" at bounding box center [595, 228] width 7 height 7
click at [530, 242] on input "checkbox" at bounding box center [595, 245] width 7 height 7
click at [530, 258] on input "checkbox" at bounding box center [595, 261] width 7 height 7
click at [530, 291] on input "checkbox" at bounding box center [595, 294] width 7 height 7
click at [530, 302] on td at bounding box center [595, 310] width 19 height 17
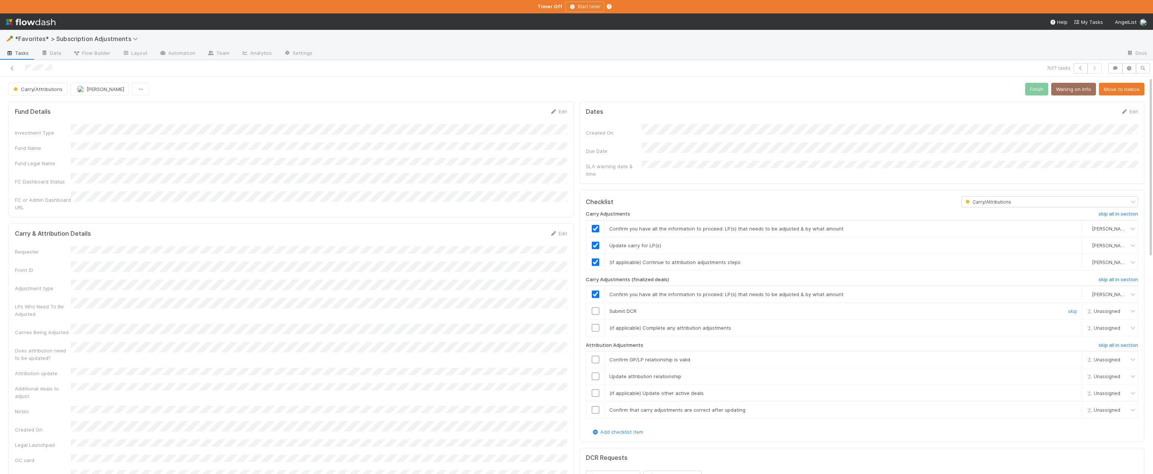
drag, startPoint x: 597, startPoint y: 305, endPoint x: 812, endPoint y: 327, distance: 216.0
click at [530, 307] on input "checkbox" at bounding box center [595, 310] width 7 height 7
click at [530, 277] on h6 "skip all in section" at bounding box center [1119, 280] width 40 height 6
click at [530, 356] on input "checkbox" at bounding box center [595, 359] width 7 height 7
drag, startPoint x: 596, startPoint y: 370, endPoint x: 606, endPoint y: 371, distance: 10.1
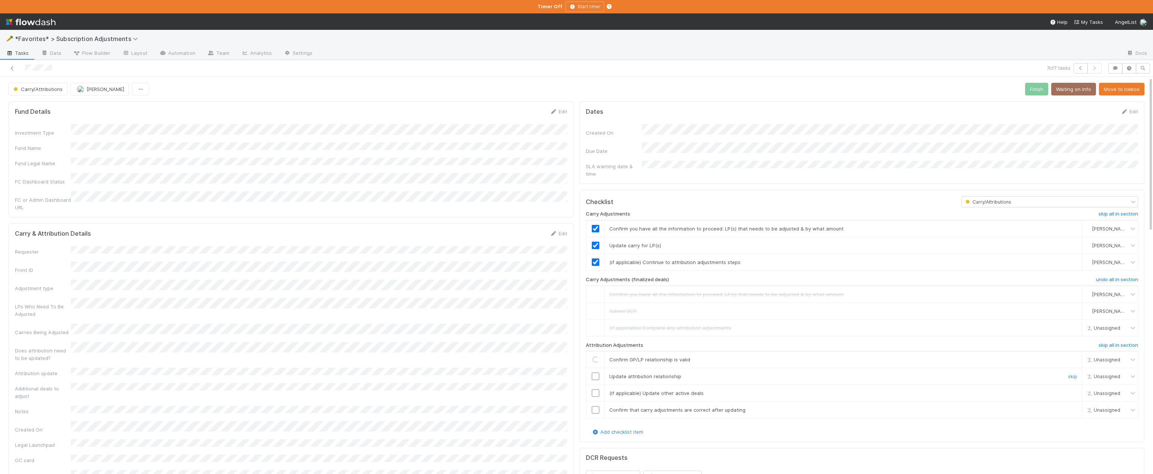
click at [530, 373] on input "checkbox" at bounding box center [595, 376] width 7 height 7
checkbox input "true"
drag, startPoint x: 1074, startPoint y: 389, endPoint x: 1044, endPoint y: 393, distance: 30.9
click at [530, 390] on link "skip" at bounding box center [1072, 393] width 9 height 6
click at [530, 406] on input "checkbox" at bounding box center [595, 409] width 7 height 7
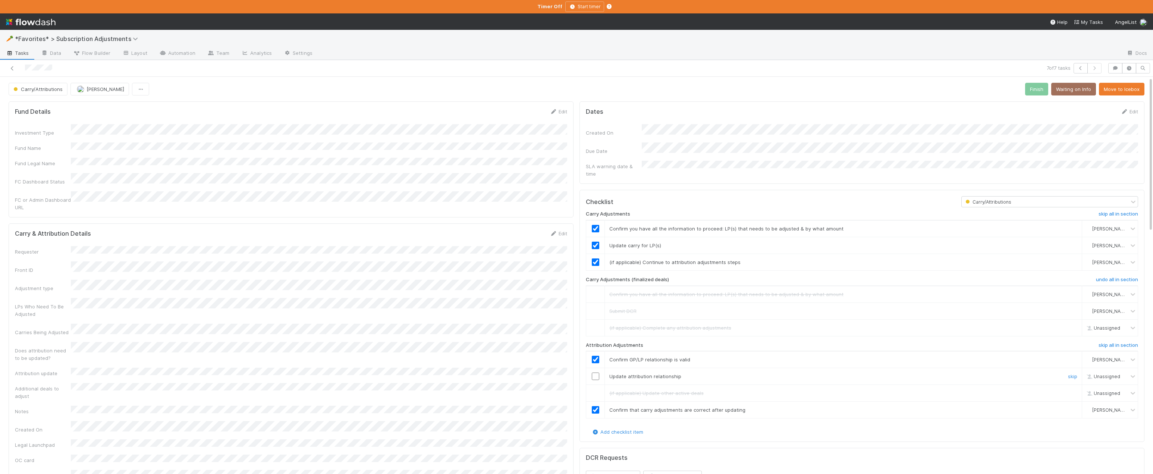
click at [530, 373] on input "checkbox" at bounding box center [595, 376] width 7 height 7
click at [530, 87] on button "Finish" at bounding box center [1036, 89] width 23 height 13
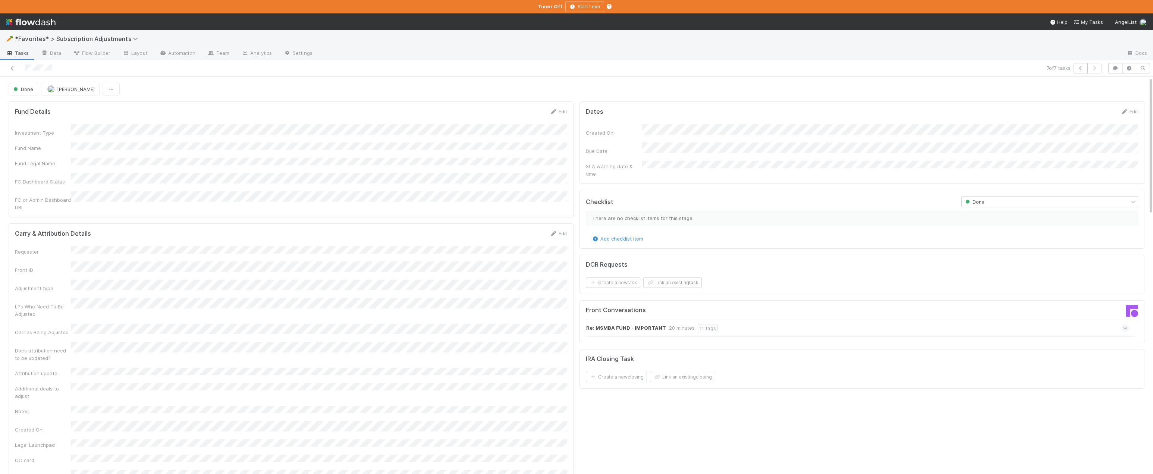
click at [145, 223] on div "Carry & Attribution Details Edit Requester Front ID Adjustment type LPs Who Nee…" at bounding box center [291, 364] width 565 height 283
click at [16, 47] on div "🥕 *Favorites* > Subscription Adjustments" at bounding box center [576, 39] width 1153 height 18
click at [16, 50] on span "Tasks" at bounding box center [17, 52] width 23 height 7
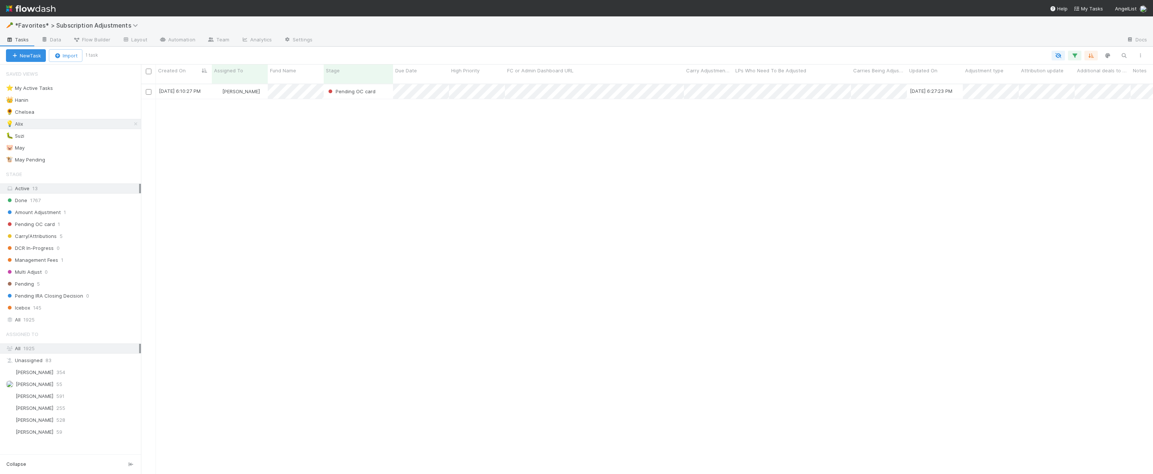
scroll to position [396, 1012]
click at [85, 30] on div "🥕 *Favorites* > Subscription Adjustments" at bounding box center [576, 25] width 1153 height 18
click at [85, 27] on span "*Favorites* > Subscription Adjustments" at bounding box center [78, 25] width 127 height 7
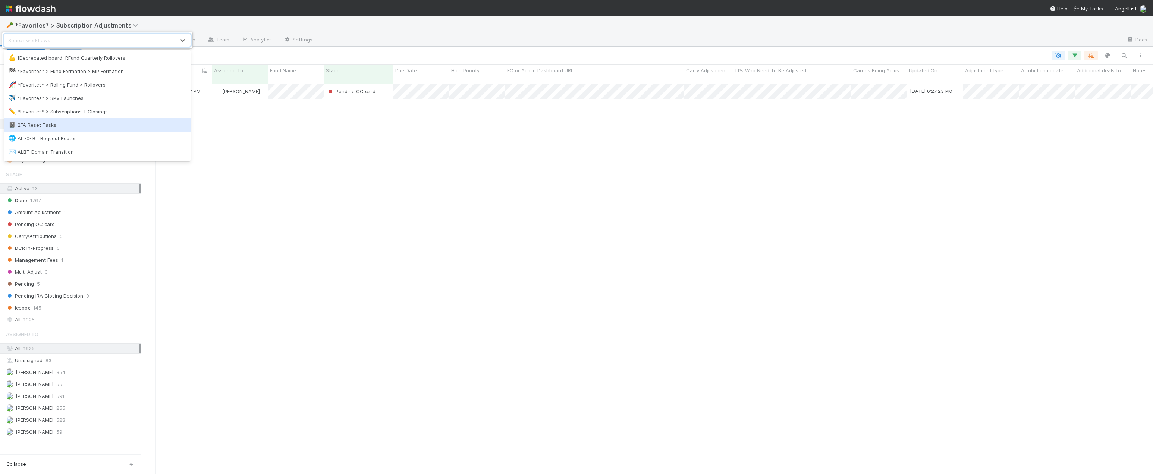
click at [95, 118] on div "📓 2FA Reset Tasks" at bounding box center [97, 124] width 186 height 13
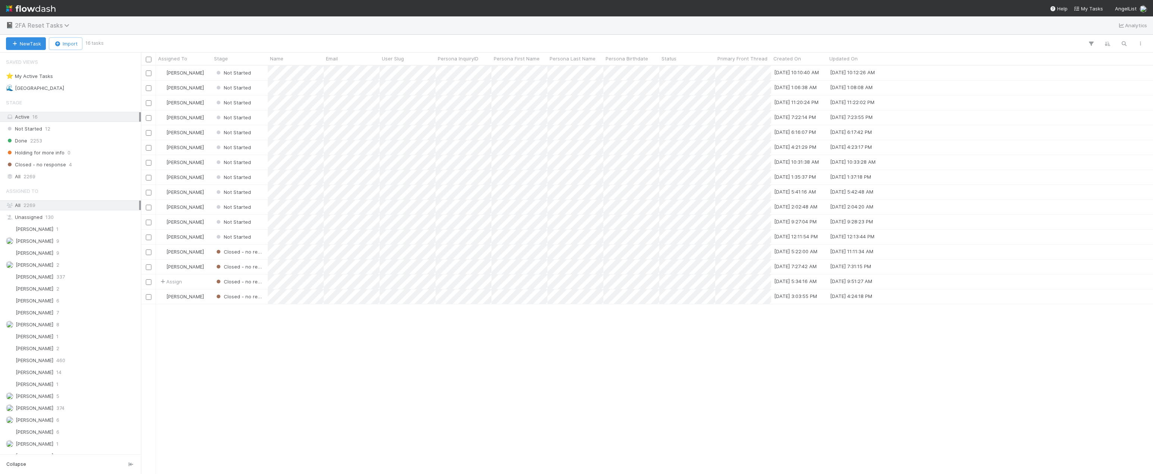
scroll to position [408, 1012]
click at [49, 25] on span "2FA Reset Tasks" at bounding box center [44, 25] width 58 height 7
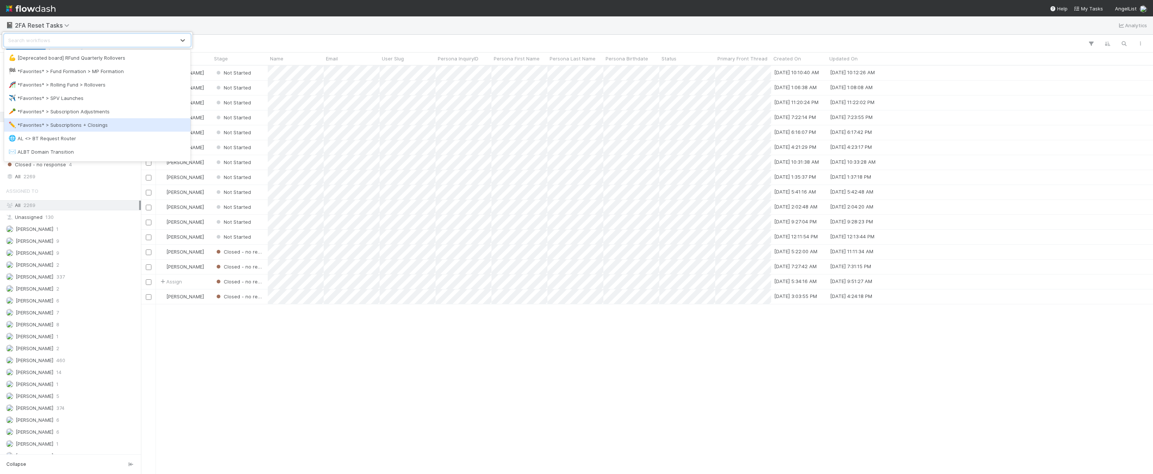
click at [74, 122] on div "✏️ *Favorites* > Subscriptions + Closings" at bounding box center [98, 124] width 178 height 7
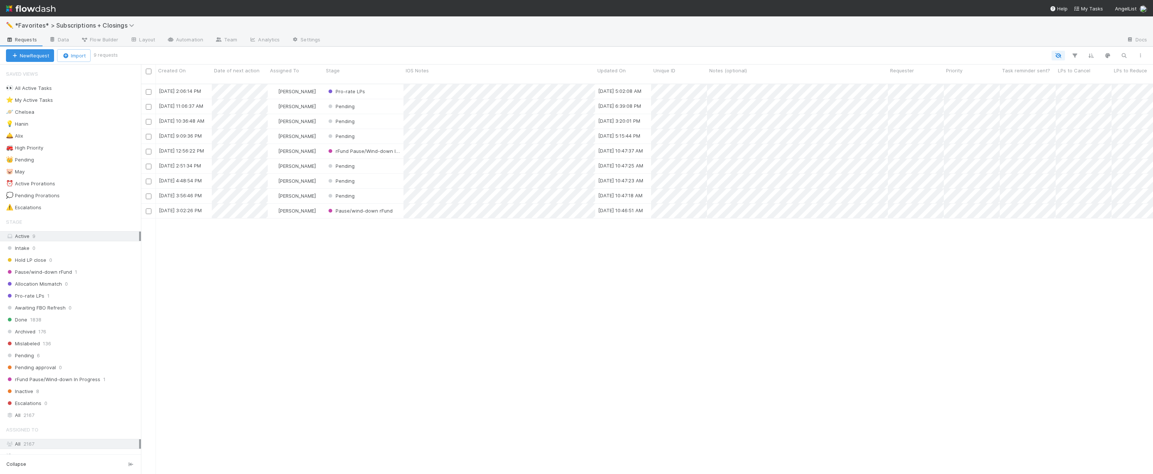
scroll to position [396, 1012]
click at [73, 134] on div "🛎️ Alix 3" at bounding box center [73, 135] width 135 height 9
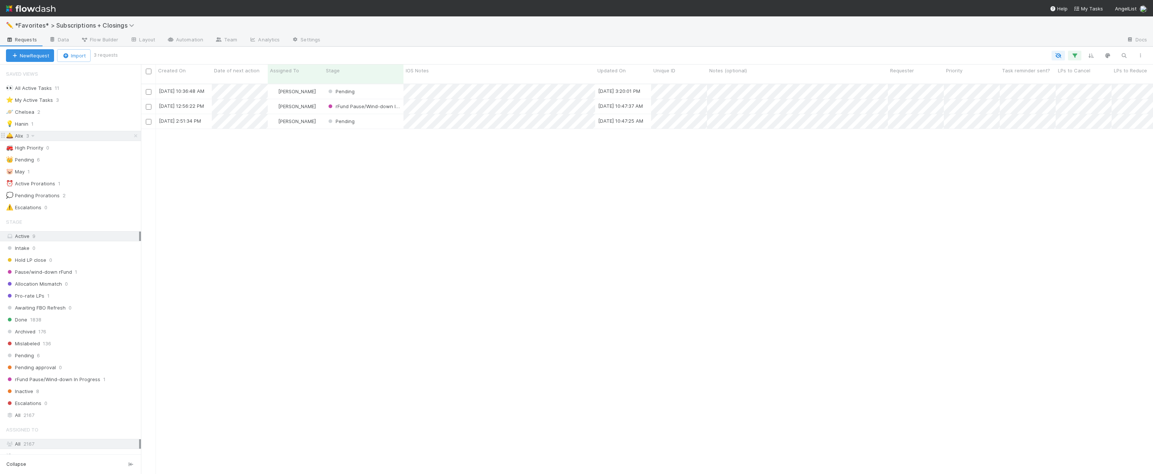
scroll to position [396, 1012]
click at [340, 154] on div "8/1/25, 10:36:48 AM Alix Hashagen Pending 8/7/25, 3:20:01 PM 0 0 4/7/25, 12:56:…" at bounding box center [647, 282] width 1012 height 396
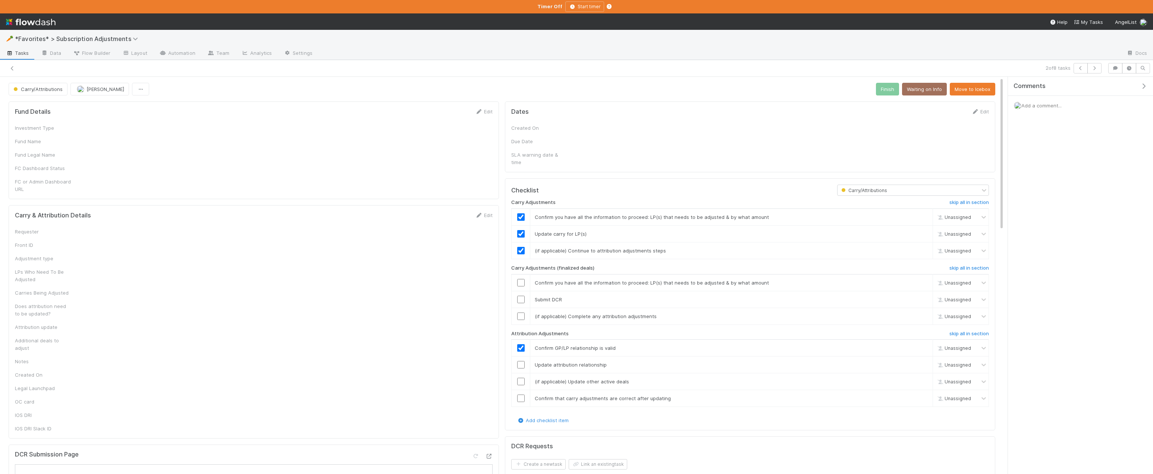
checkbox input "true"
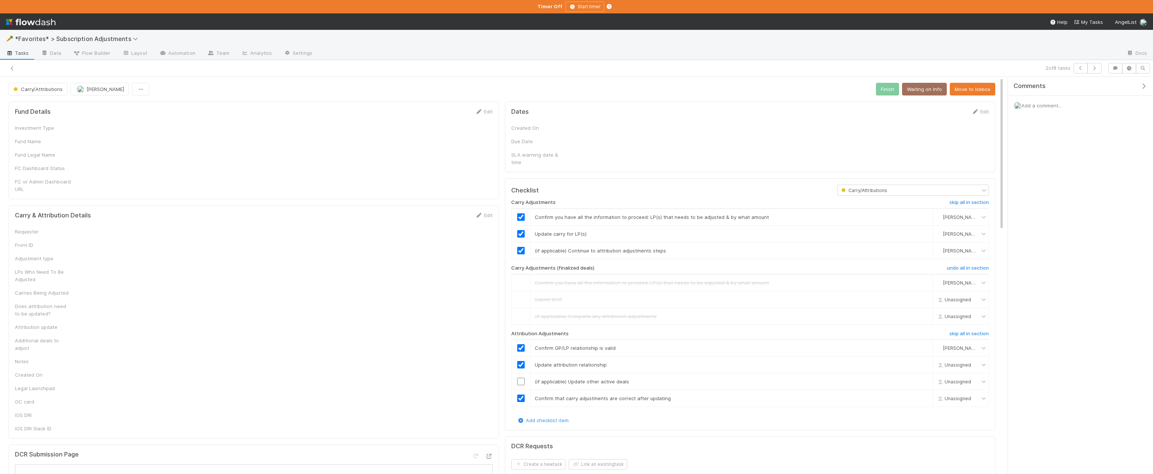
checkbox input "true"
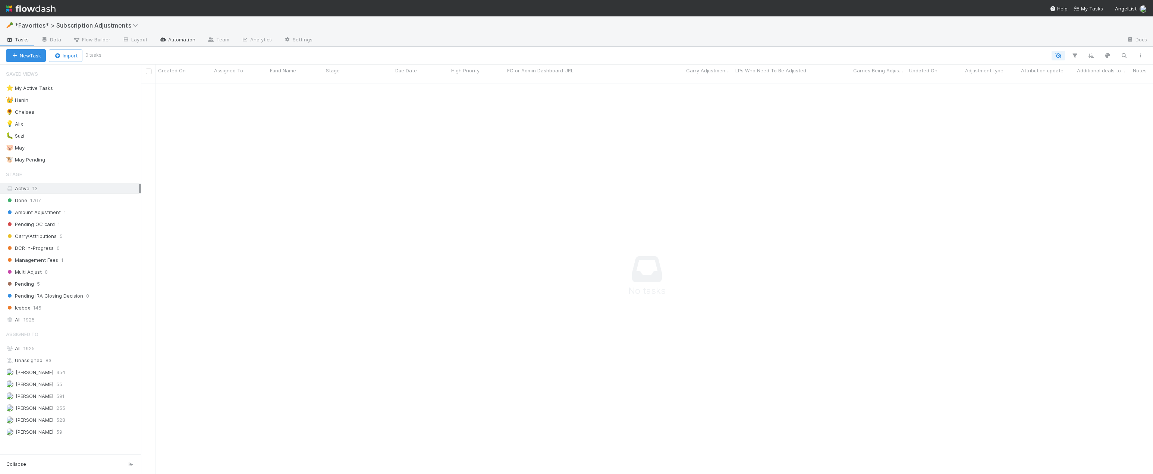
click at [166, 43] on link "Automation" at bounding box center [177, 40] width 48 height 12
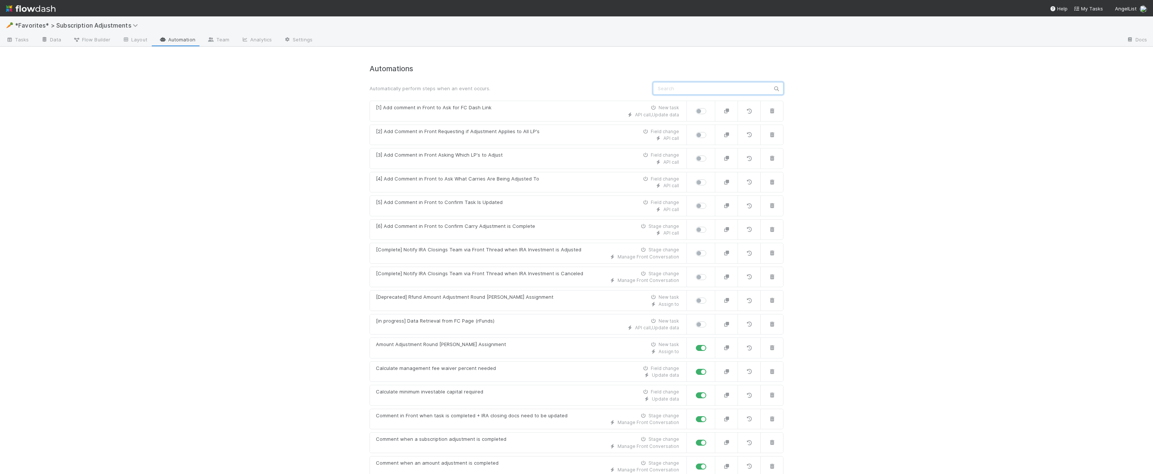
click at [719, 84] on input "text" at bounding box center [718, 88] width 131 height 13
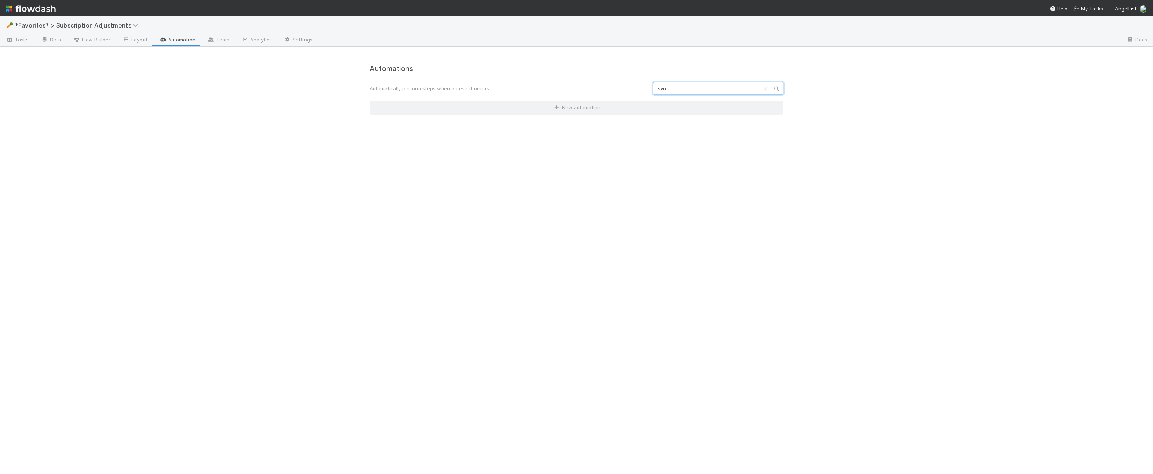
type input "sync"
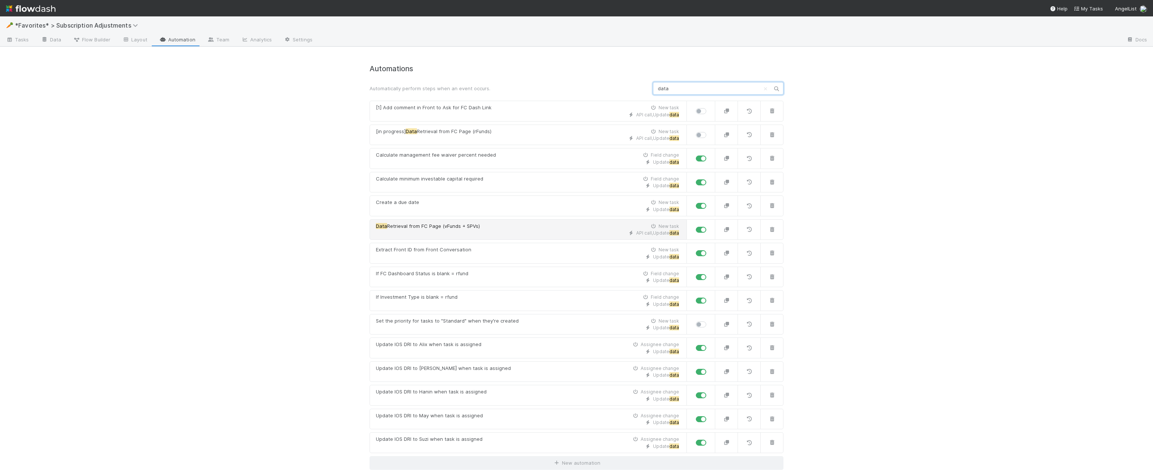
type input "data"
click at [558, 233] on div "API call , Update data" at bounding box center [527, 233] width 303 height 7
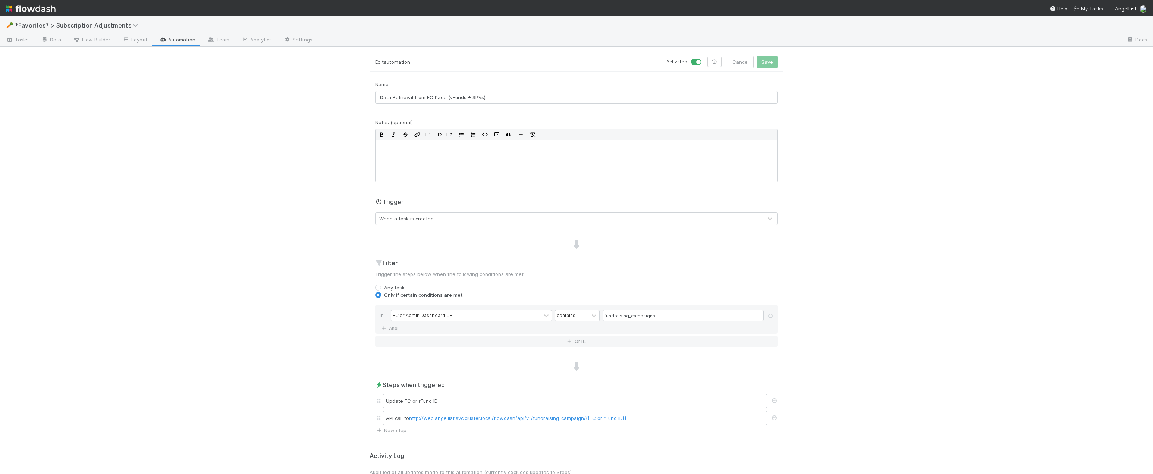
scroll to position [92, 0]
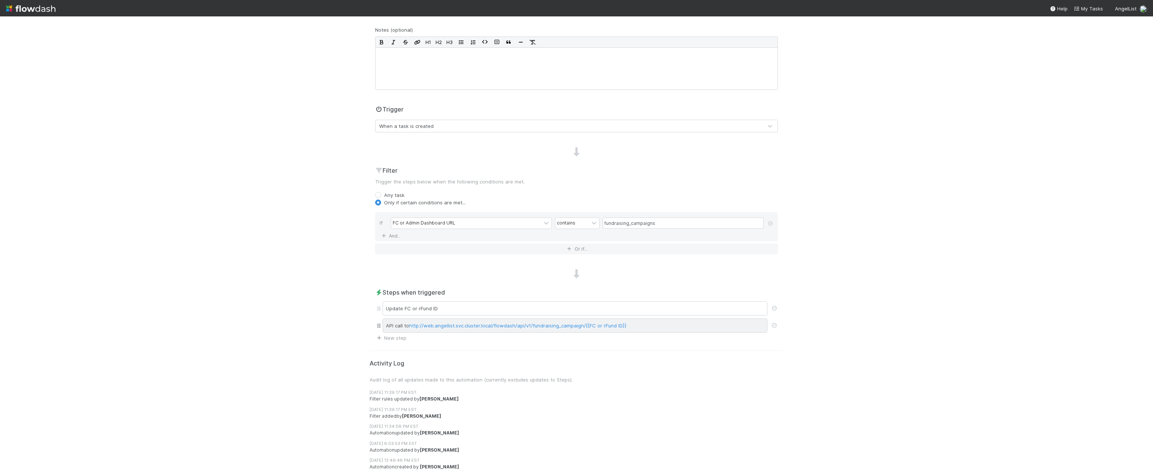
click at [656, 324] on div "API call to http://web.angellist.svc.cluster.local/flowdash/api/v1/fundraising_…" at bounding box center [575, 325] width 385 height 14
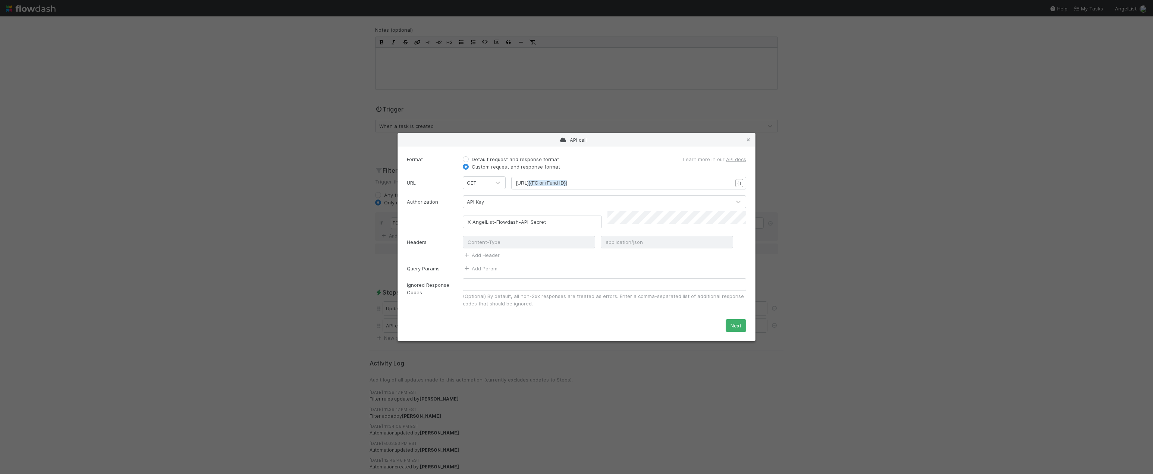
click at [337, 268] on div "API call Format Default request and response format Custom request and response…" at bounding box center [576, 237] width 1153 height 474
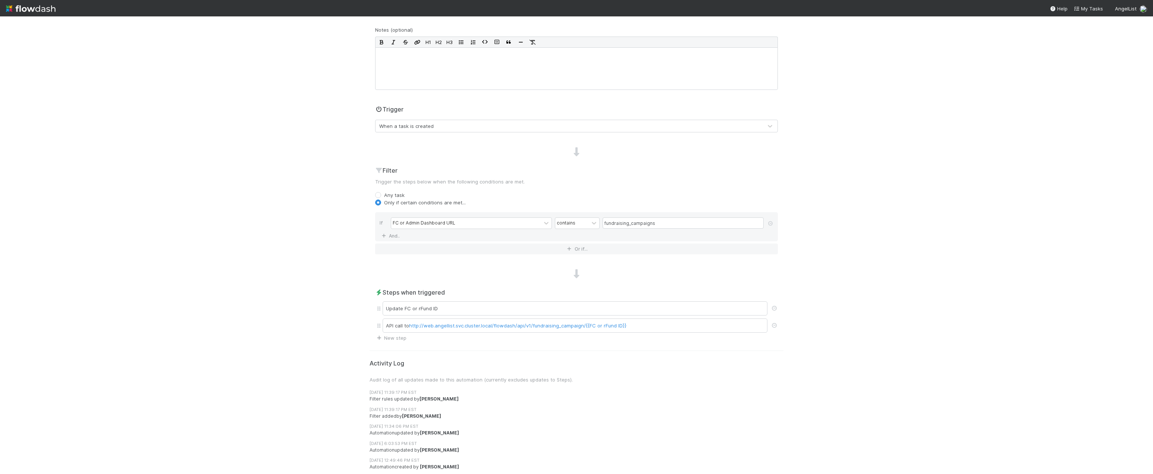
click at [337, 268] on div "🥕 *Favorites* > Subscription Adjustments Tasks Data Flow Builder Layout Automat…" at bounding box center [576, 245] width 1153 height 458
